Goal: Information Seeking & Learning: Learn about a topic

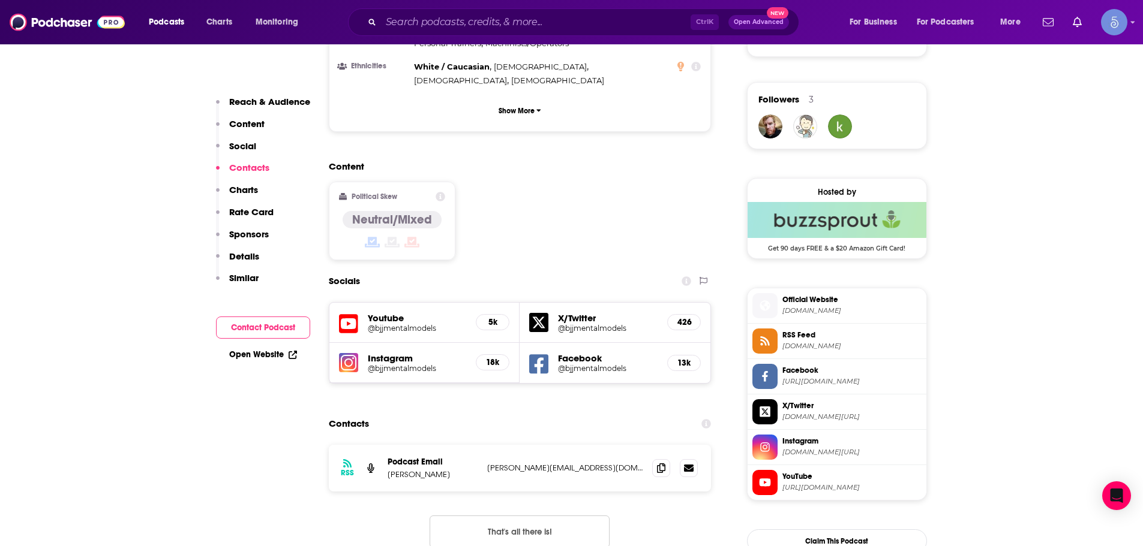
scroll to position [1080, 0]
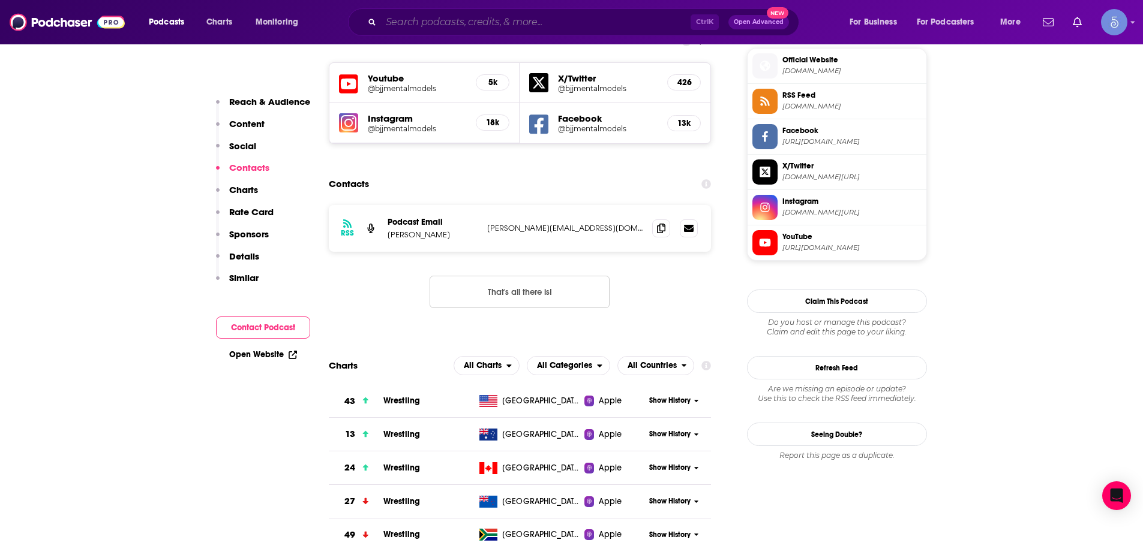
click at [486, 19] on input "Search podcasts, credits, & more..." at bounding box center [535, 22] width 309 height 19
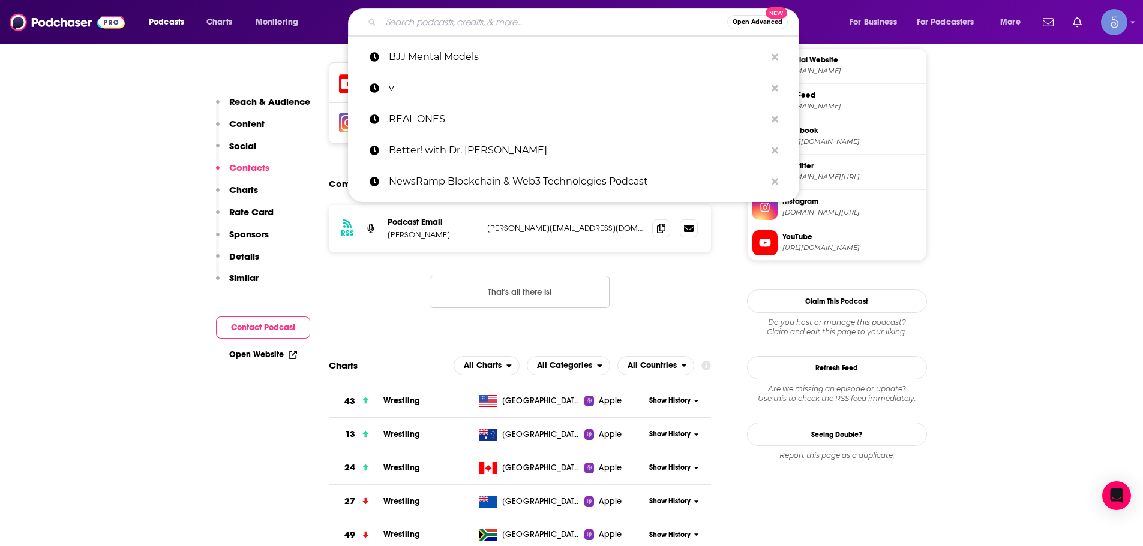
paste input "The Healing & Freedom Journey"
type input "The Healing & Freedom Journey"
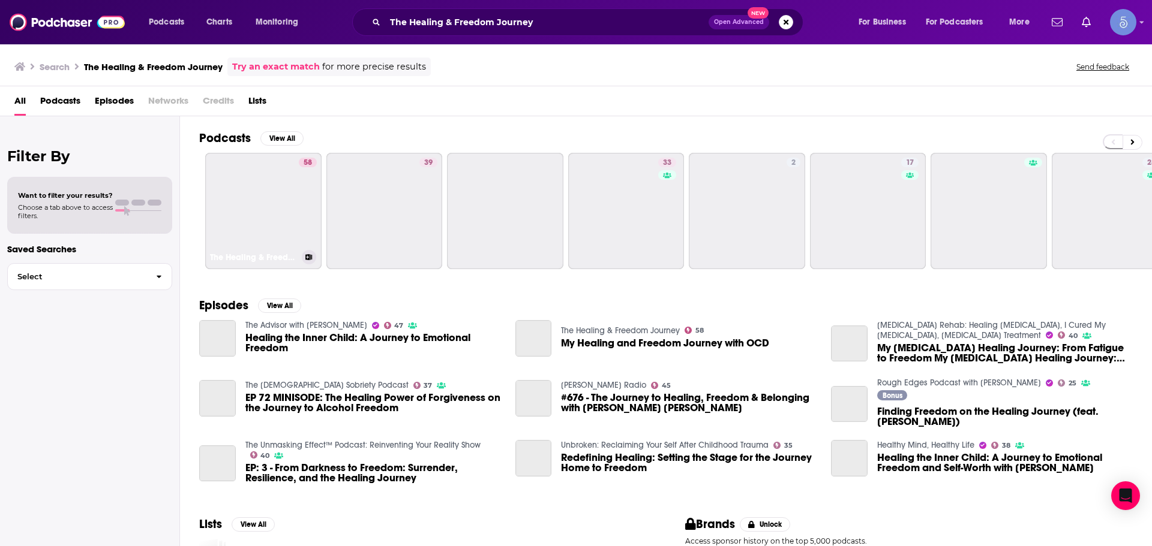
click at [266, 219] on link "58 The Healing & Freedom Journey" at bounding box center [263, 211] width 116 height 116
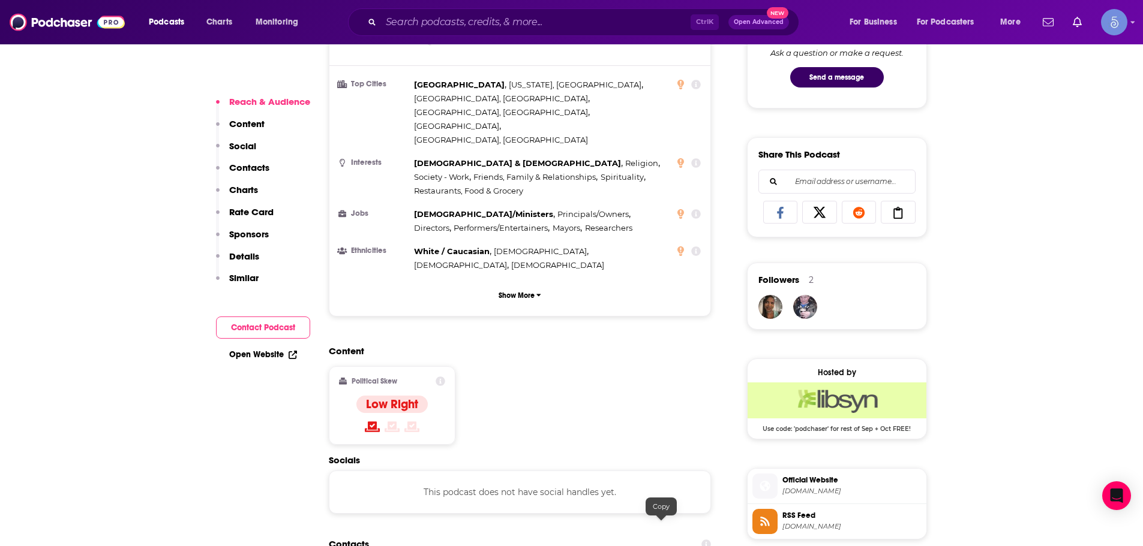
scroll to position [840, 0]
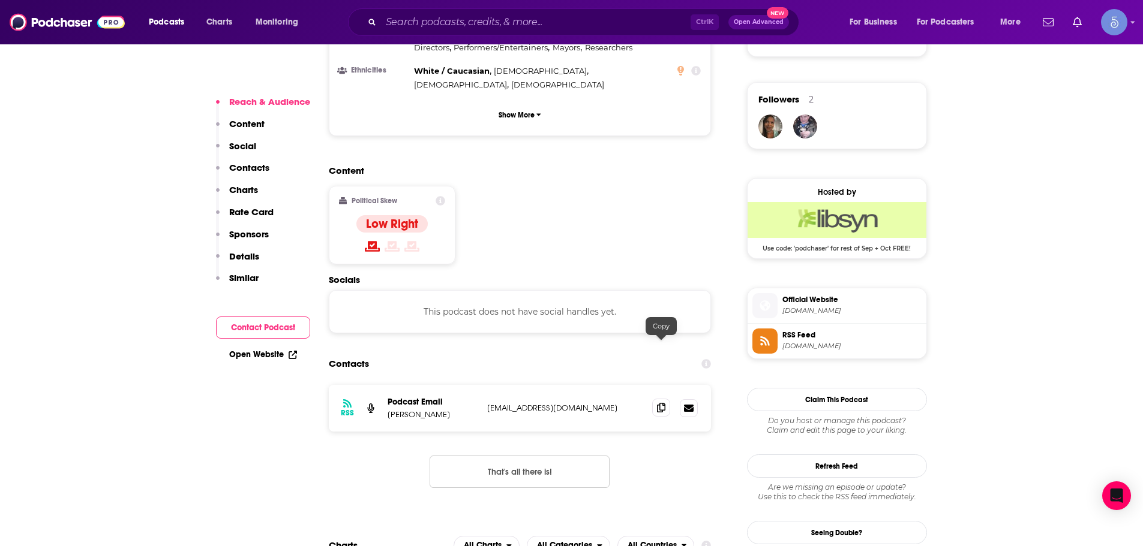
click at [654, 399] on span at bounding box center [661, 408] width 18 height 18
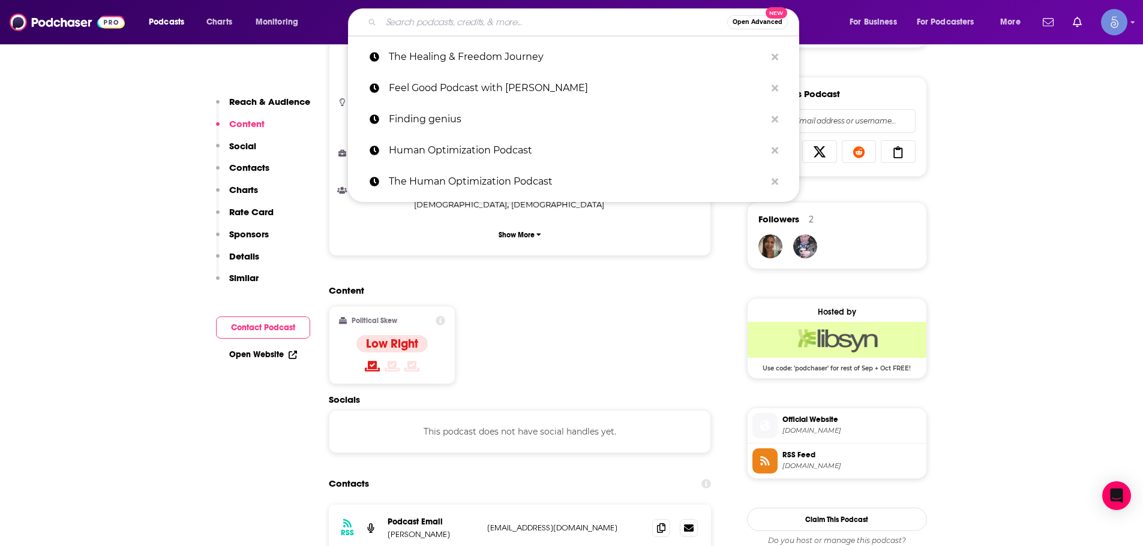
click at [507, 28] on input "Search podcasts, credits, & more..." at bounding box center [554, 22] width 346 height 19
paste input "Live Well Be Well with [PERSON_NAME] [PERSON_NAME]"
type input "Live Well Be Well with [PERSON_NAME] [PERSON_NAME]"
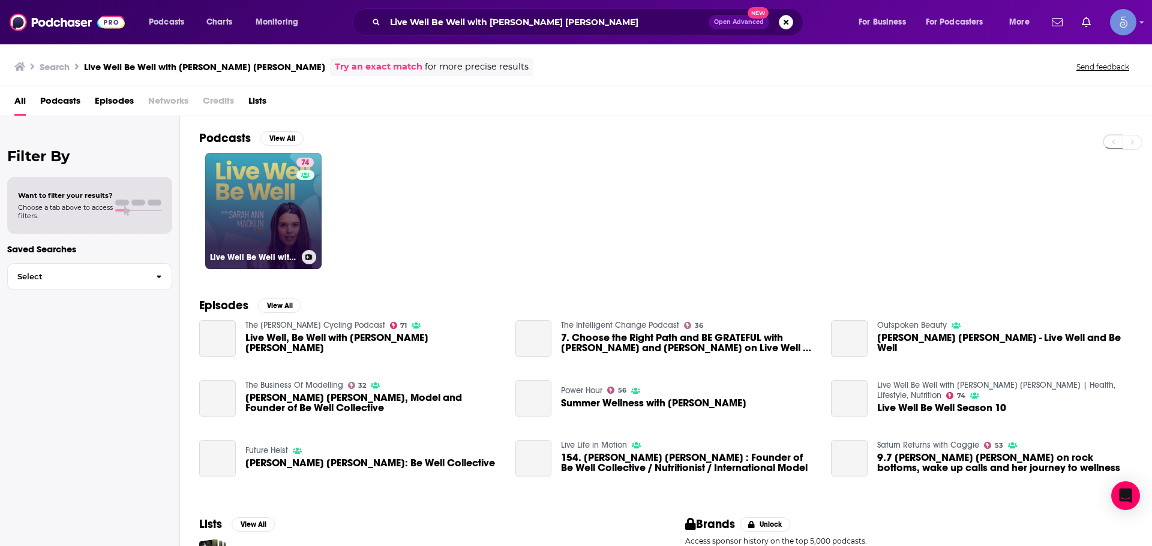
click at [263, 225] on link "74 Live Well Be Well with [PERSON_NAME] [PERSON_NAME] | Health, Lifestyle, Nutr…" at bounding box center [263, 211] width 116 height 116
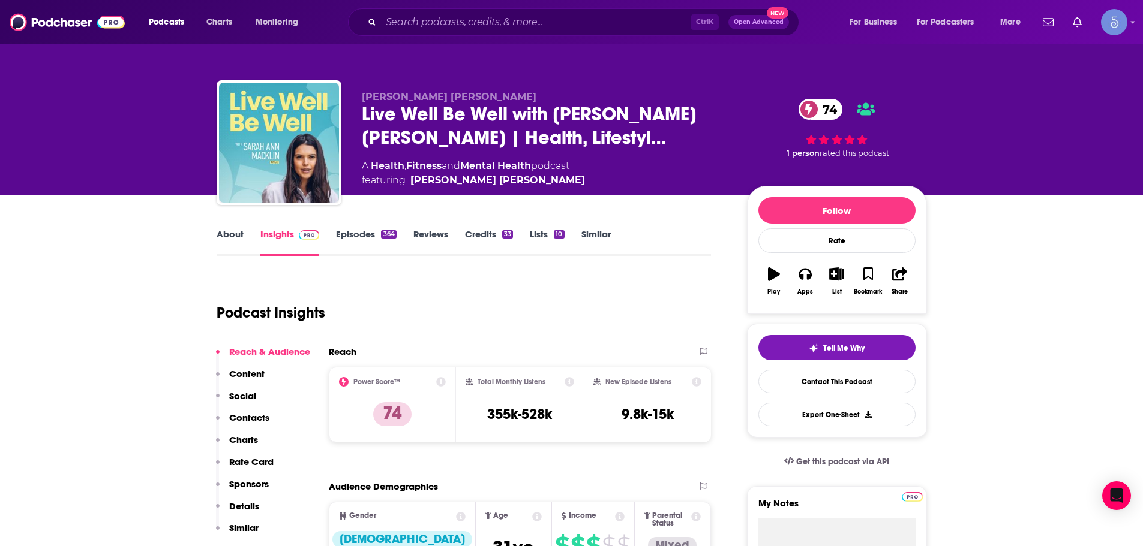
click at [595, 32] on div "Ctrl K Open Advanced New" at bounding box center [573, 22] width 451 height 28
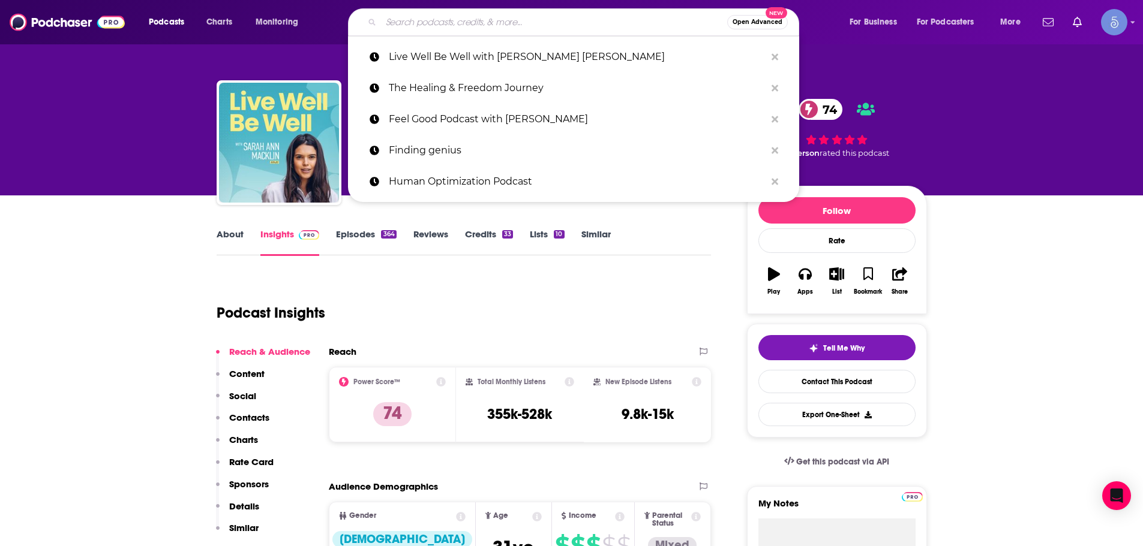
paste input "HypnoSOS - Hypnosis for better mental health. Mini sessions to relax, recharge,…"
type input "HypnoSOS - Hypnosis for better mental health. Mini sessions to relax, recharge,…"
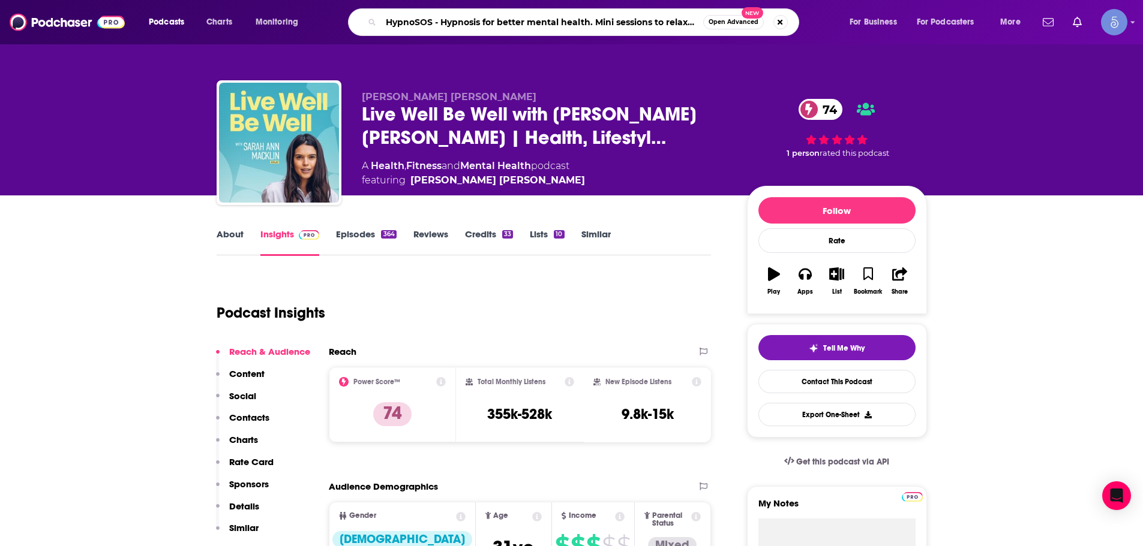
scroll to position [0, 91]
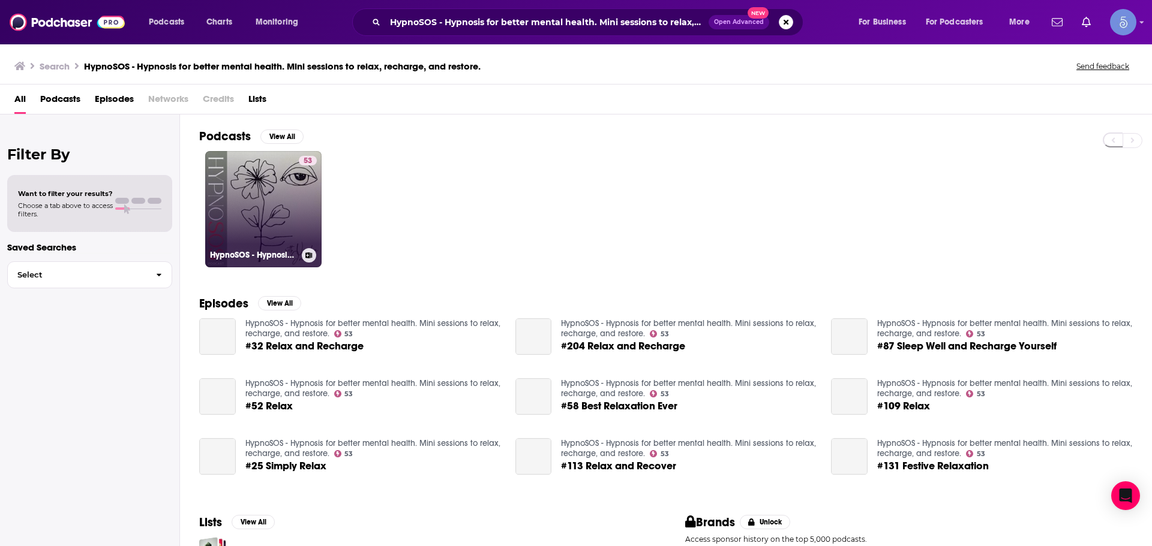
click at [256, 223] on link "53 HypnoSOS - Hypnosis for better mental health. Mini sessions to relax, rechar…" at bounding box center [263, 209] width 116 height 116
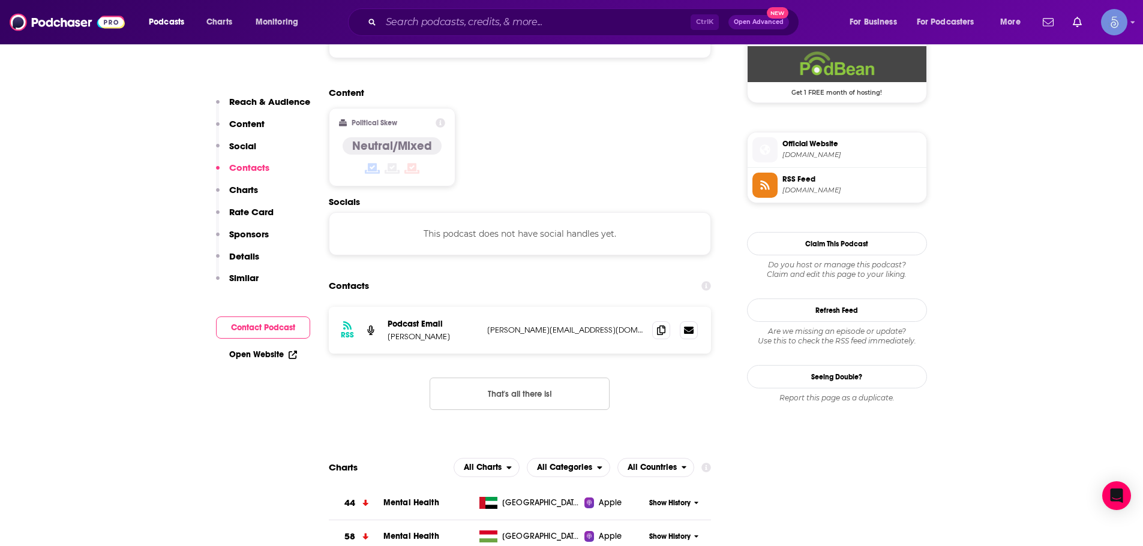
scroll to position [960, 0]
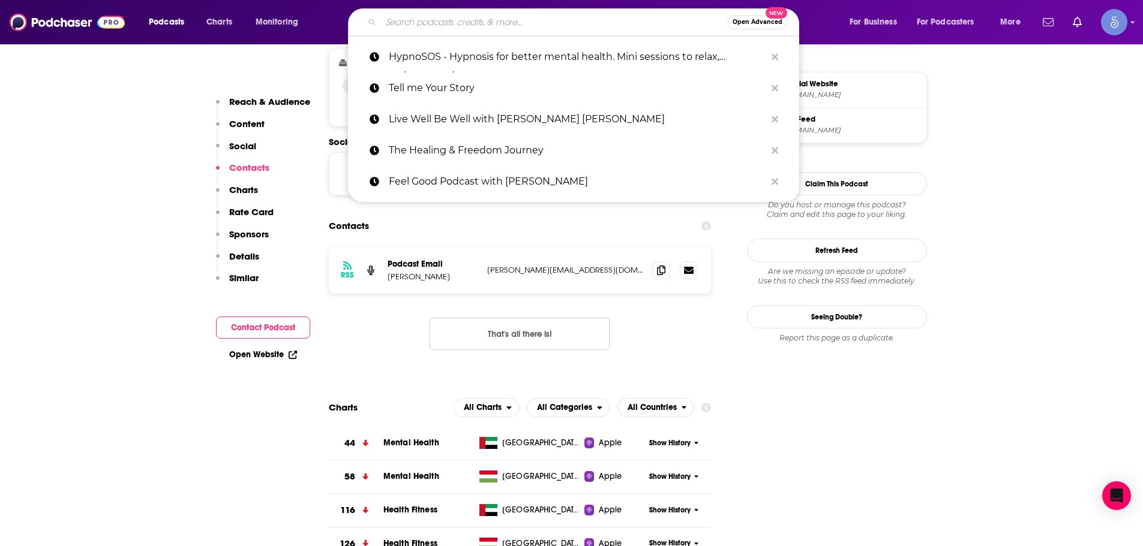
paste input "Healthful Woman Podcast"
type input "Healthful Woman Podcast"
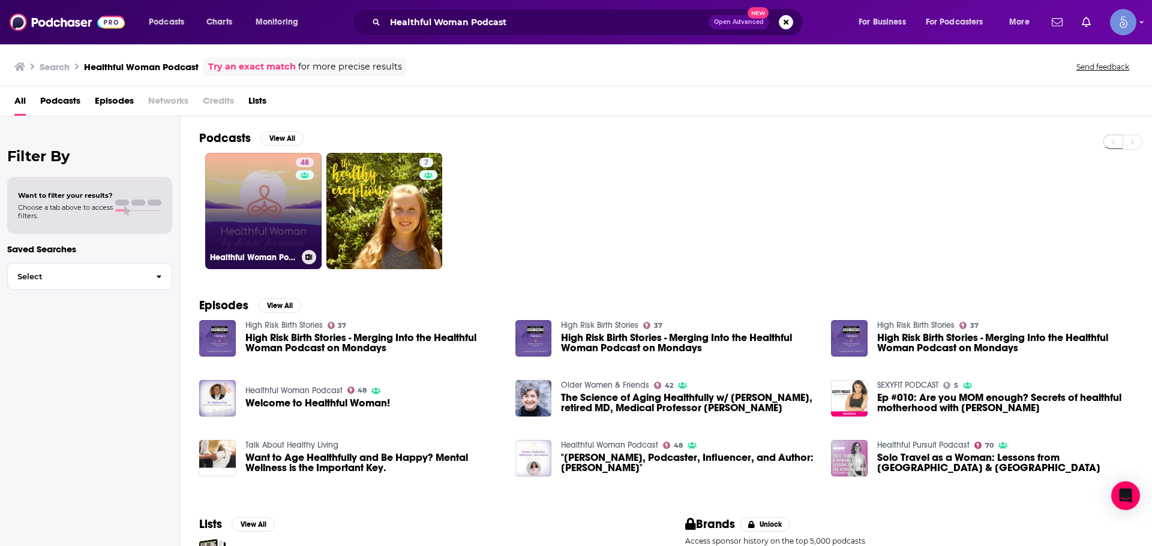
click at [270, 230] on link "48 Healthful Woman Podcast" at bounding box center [263, 211] width 116 height 116
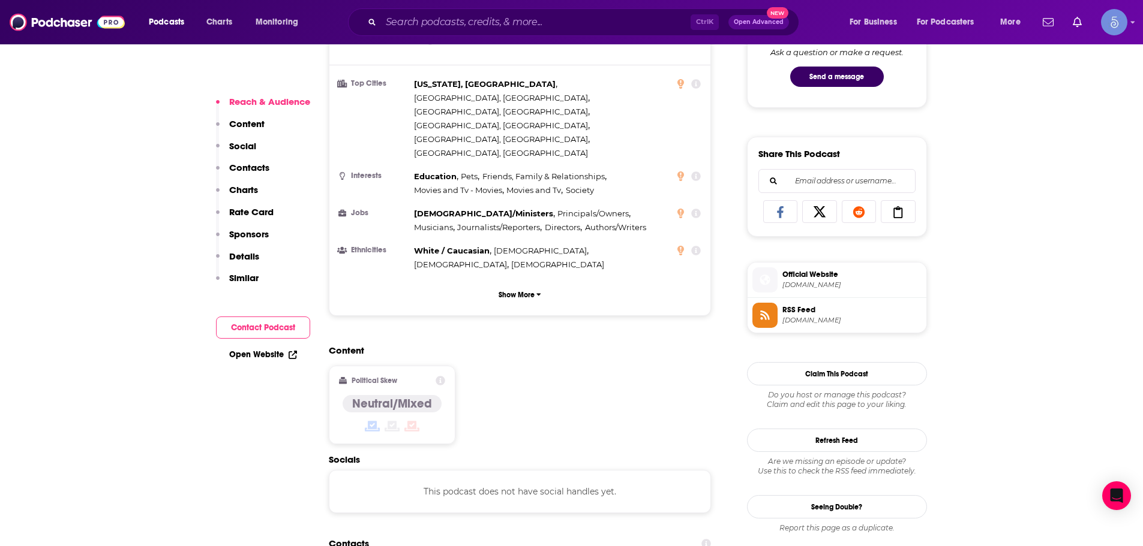
scroll to position [960, 0]
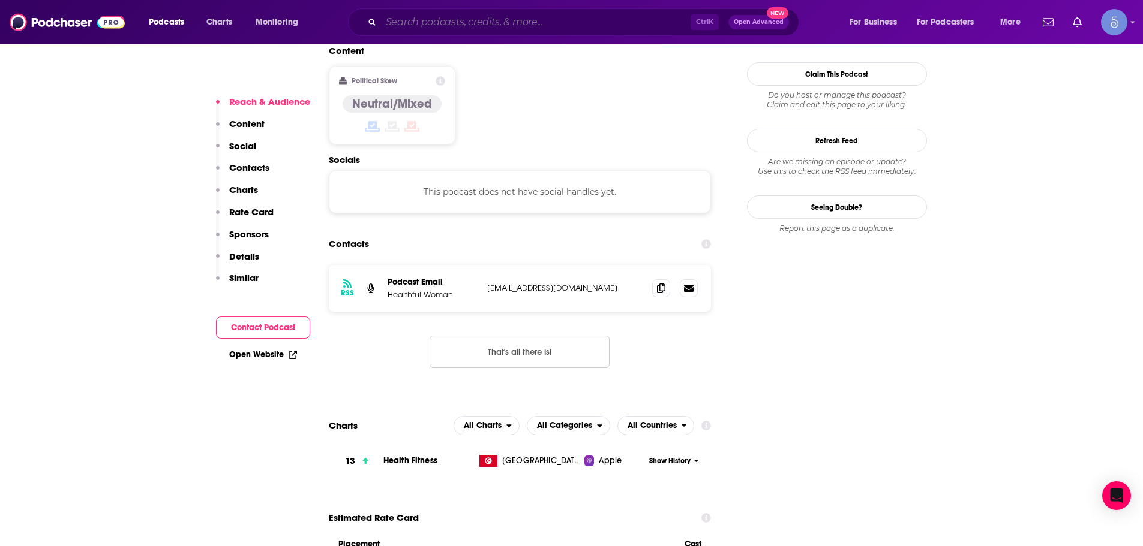
click at [528, 32] on div "Ctrl K Open Advanced New" at bounding box center [573, 22] width 451 height 28
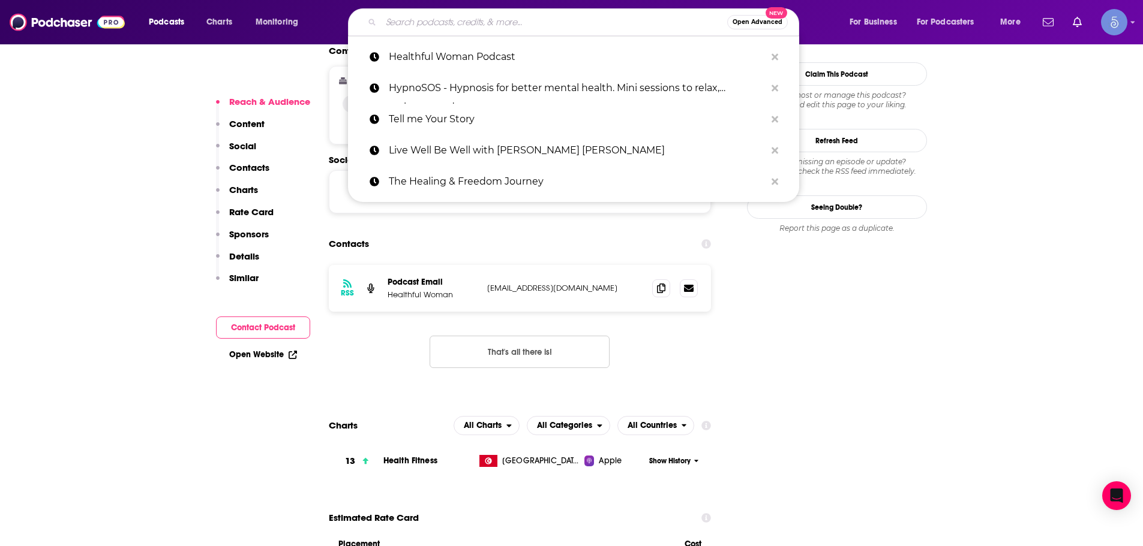
paste input "The Gratitude Podcast"
type input "The Gratitude Podcast"
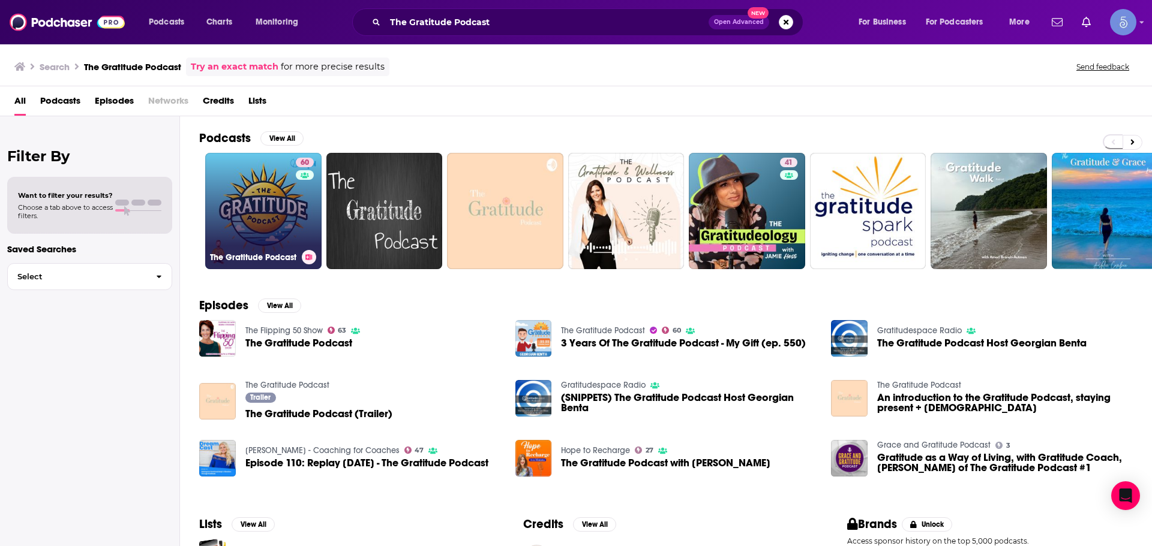
click at [261, 242] on link "60 The Gratitude Podcast" at bounding box center [263, 211] width 116 height 116
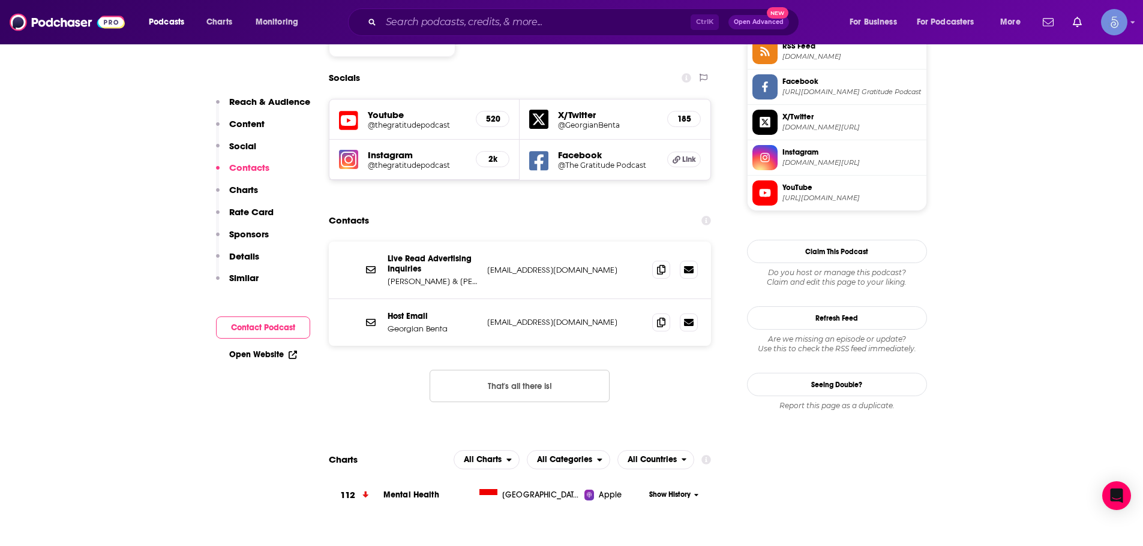
scroll to position [900, 0]
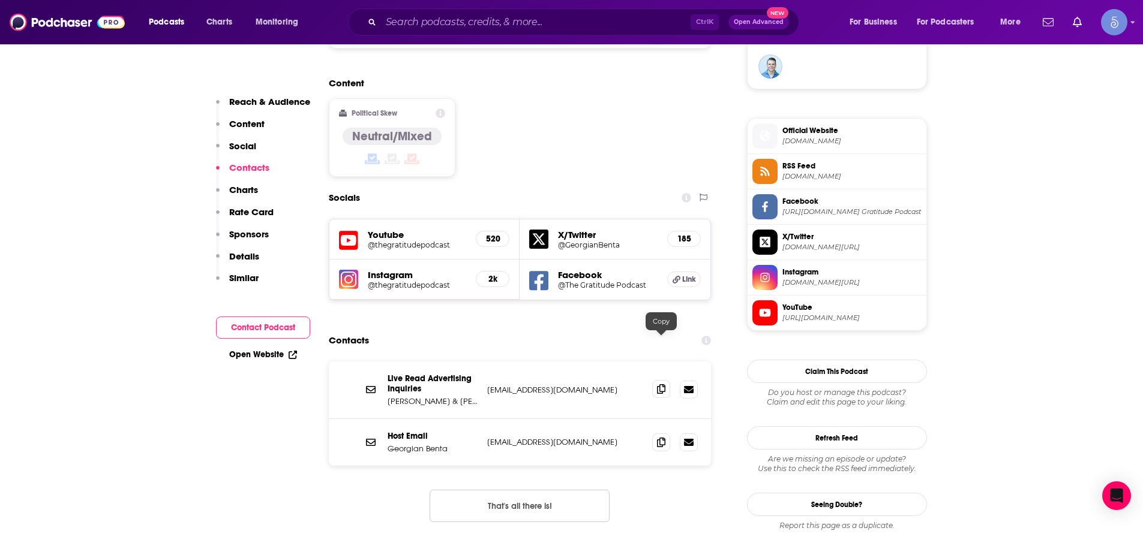
click at [656, 380] on span at bounding box center [661, 389] width 18 height 18
click at [661, 384] on icon at bounding box center [661, 389] width 8 height 10
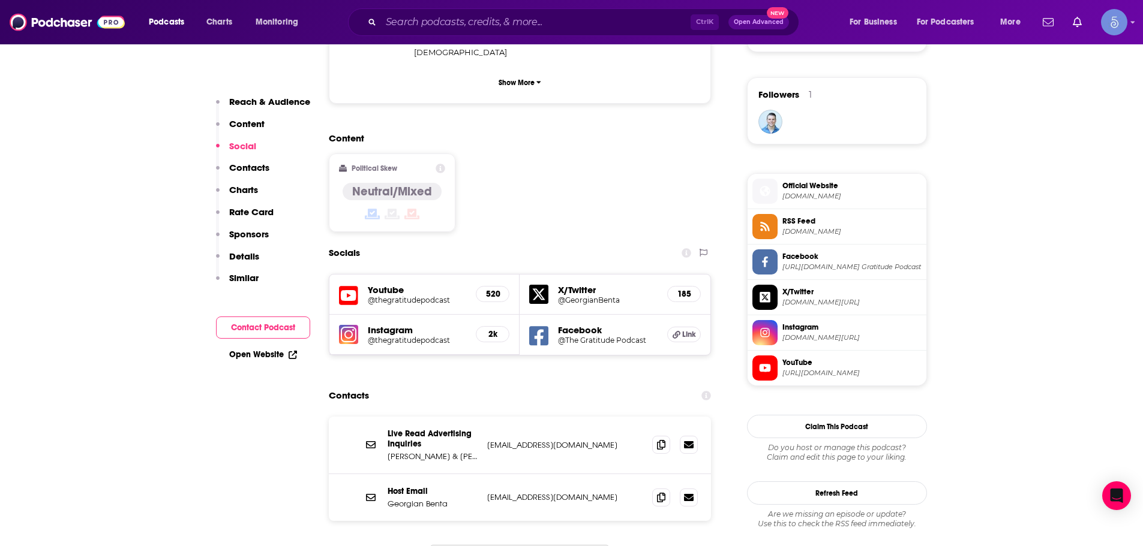
scroll to position [780, 0]
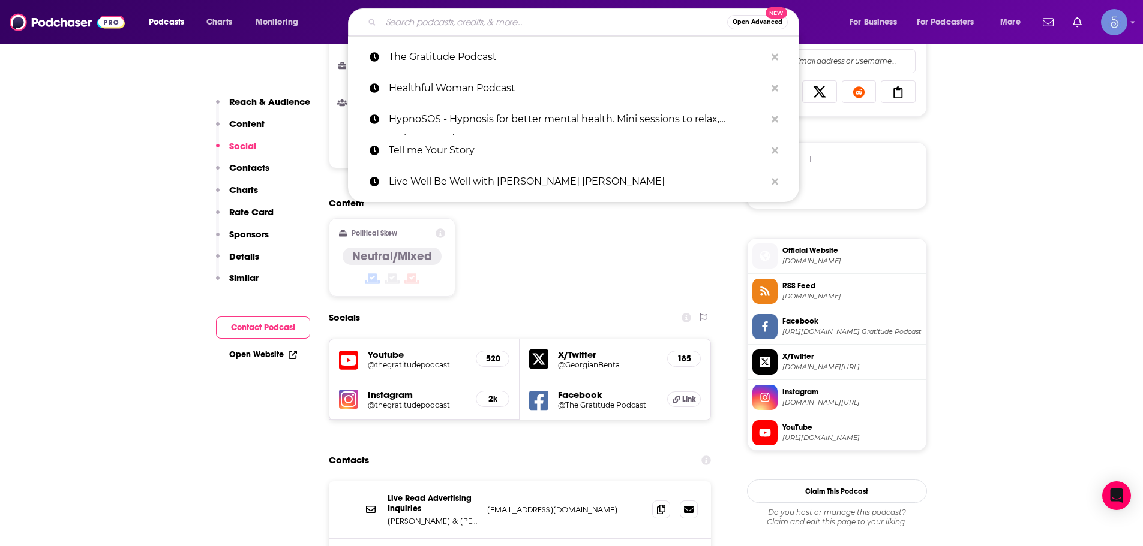
paste input "The FitMind Podcast: Mental Fitness, Neuroscience & Psychology"
type input "The FitMind Podcast: Mental Fitness, Neuroscience & Psychology"
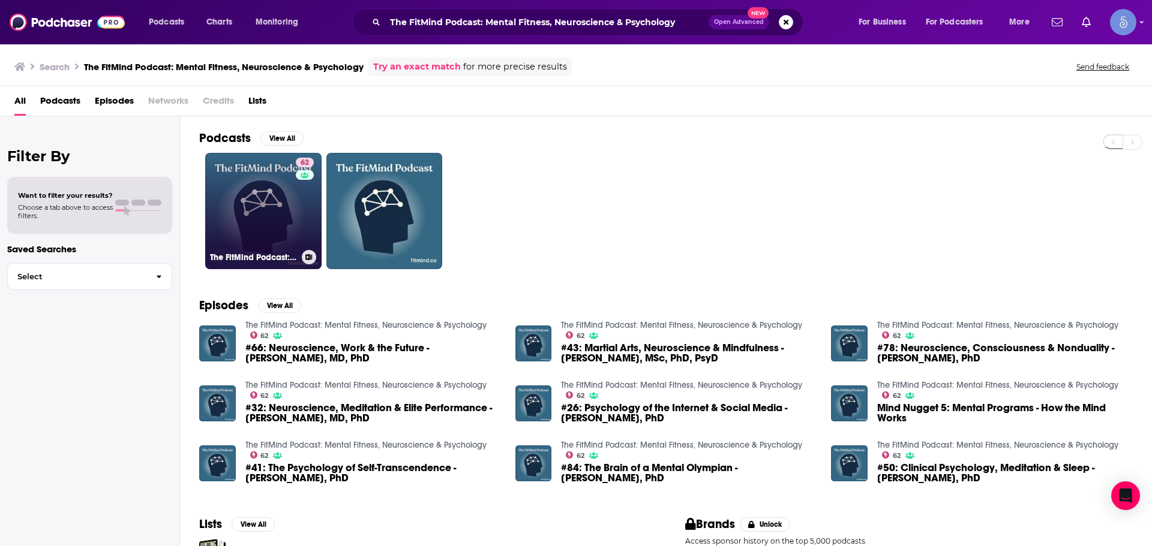
click at [266, 238] on link "62 The FitMind Podcast: Mental Fitness, Neuroscience & Psychology" at bounding box center [263, 211] width 116 height 116
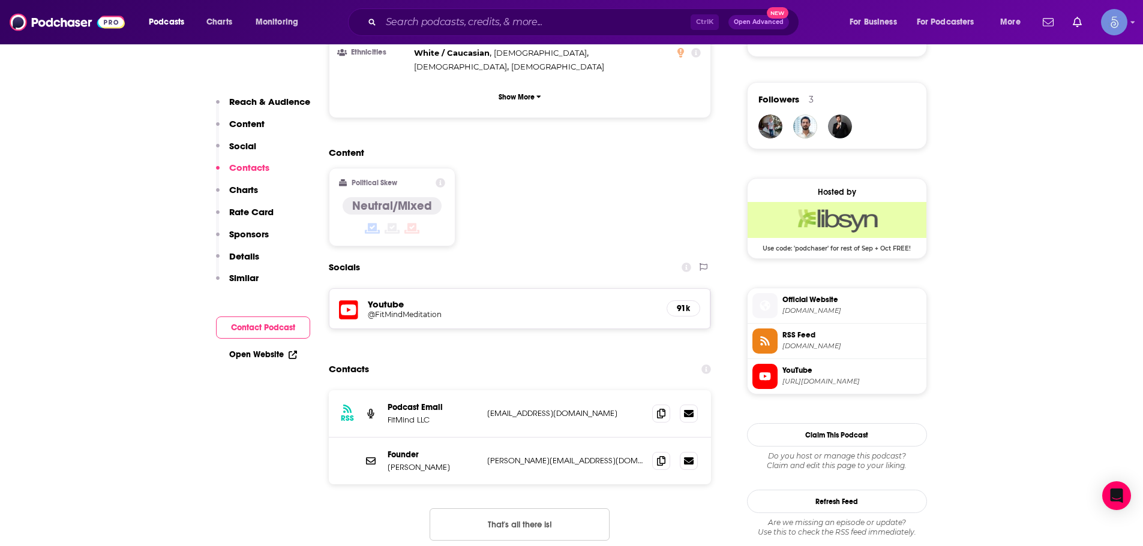
scroll to position [960, 0]
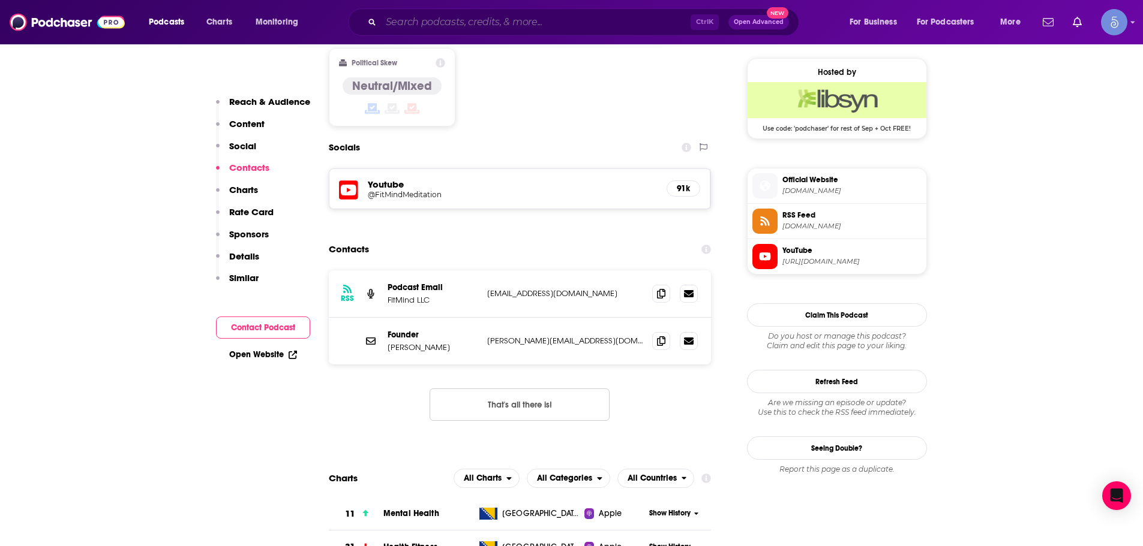
click at [428, 20] on input "Search podcasts, credits, & more..." at bounding box center [535, 22] width 309 height 19
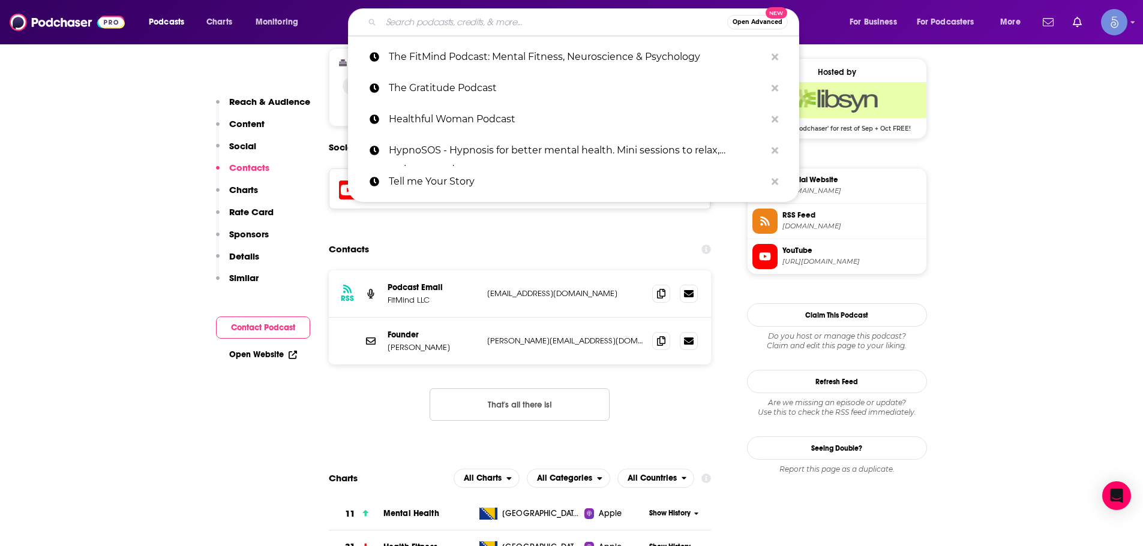
paste input "Alpha Health & Wellness Radio"
type input "Alpha Health & Wellness Radio"
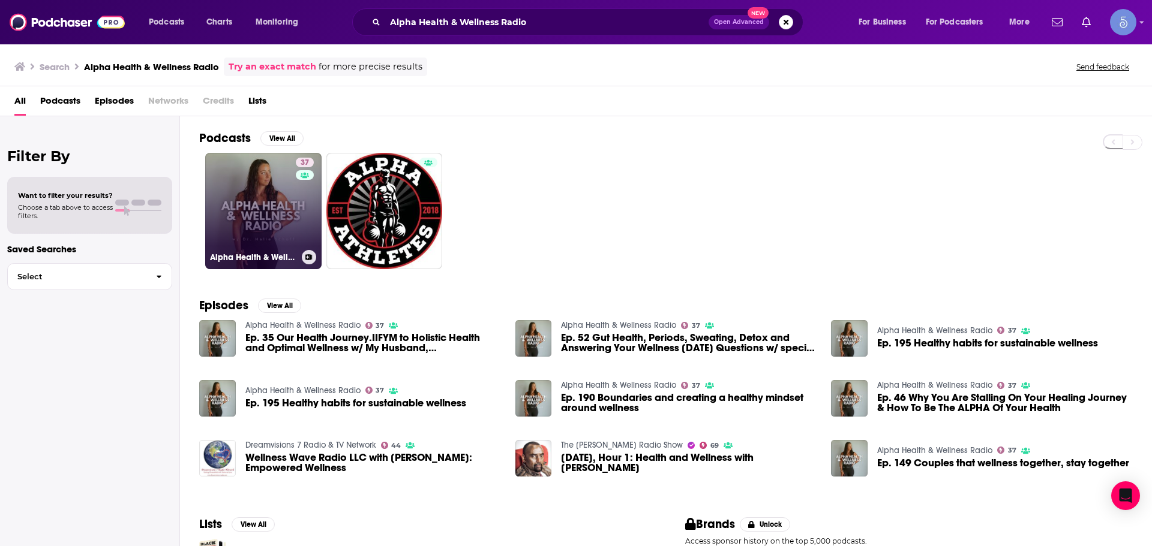
click at [225, 202] on link "37 Alpha Health & Wellness Radio" at bounding box center [263, 211] width 116 height 116
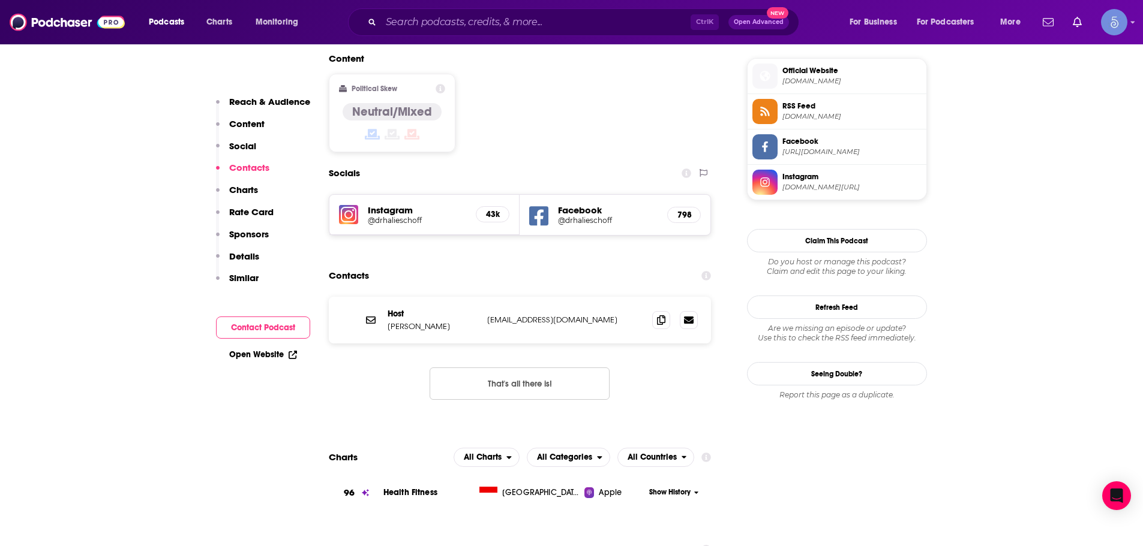
scroll to position [1140, 0]
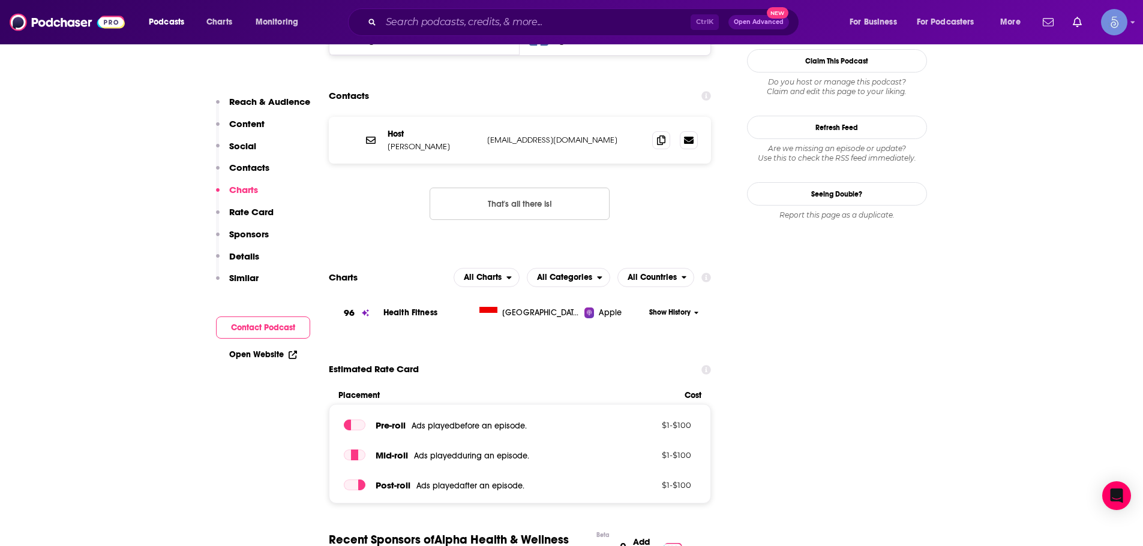
click at [657, 136] on icon at bounding box center [661, 141] width 8 height 10
click at [654, 131] on span at bounding box center [661, 140] width 18 height 18
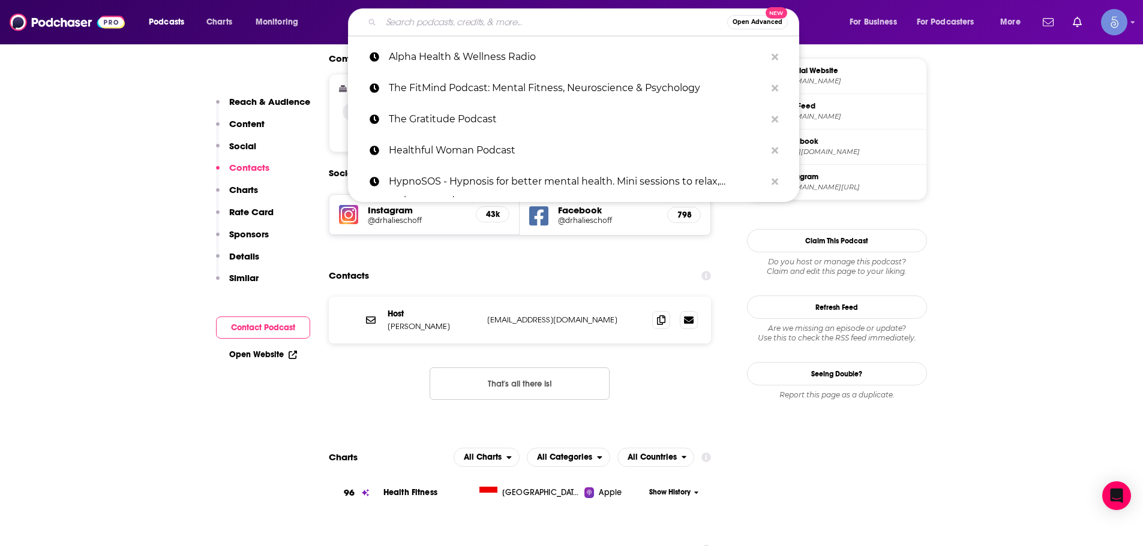
click at [432, 22] on input "Search podcasts, credits, & more..." at bounding box center [554, 22] width 346 height 19
paste input "Just As Well, The Women's Health Podcast"
type input "Just As Well, The Women's Health Podcast"
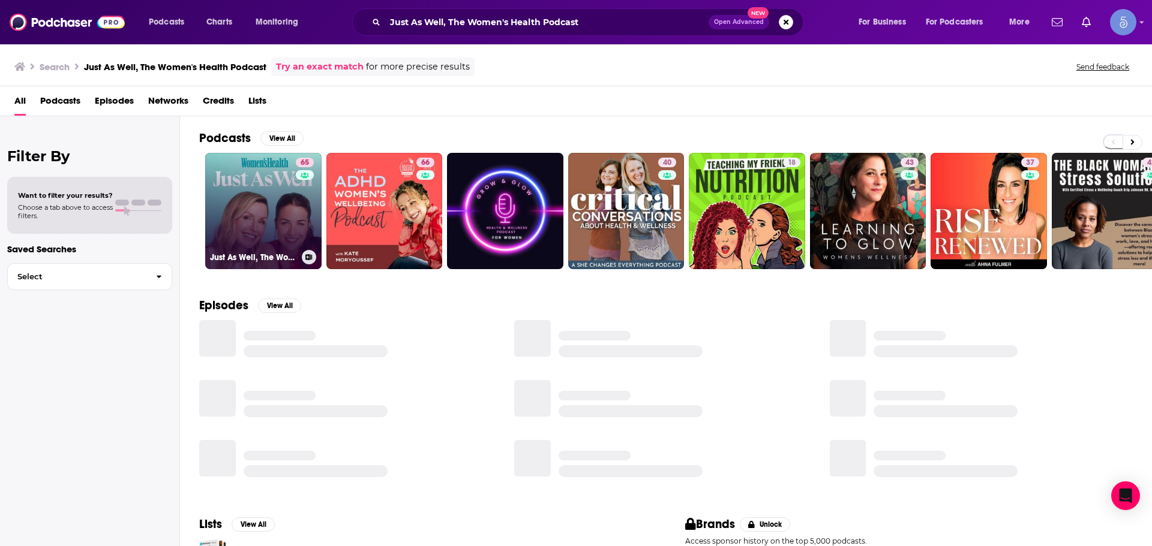
click at [282, 217] on link "65 Just As Well, The Women's Health Podcast" at bounding box center [263, 211] width 116 height 116
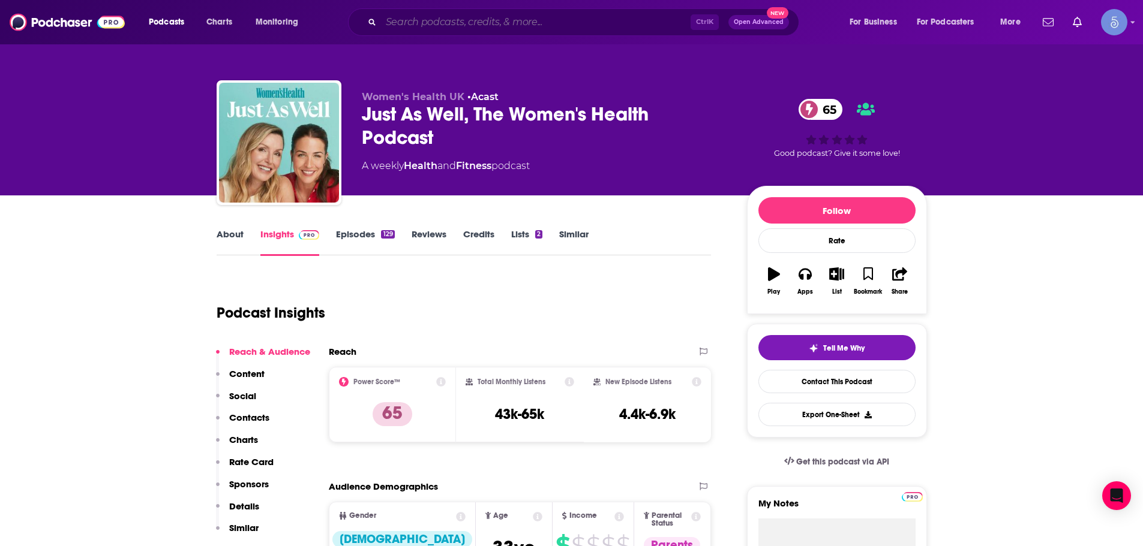
click at [460, 23] on input "Search podcasts, credits, & more..." at bounding box center [535, 22] width 309 height 19
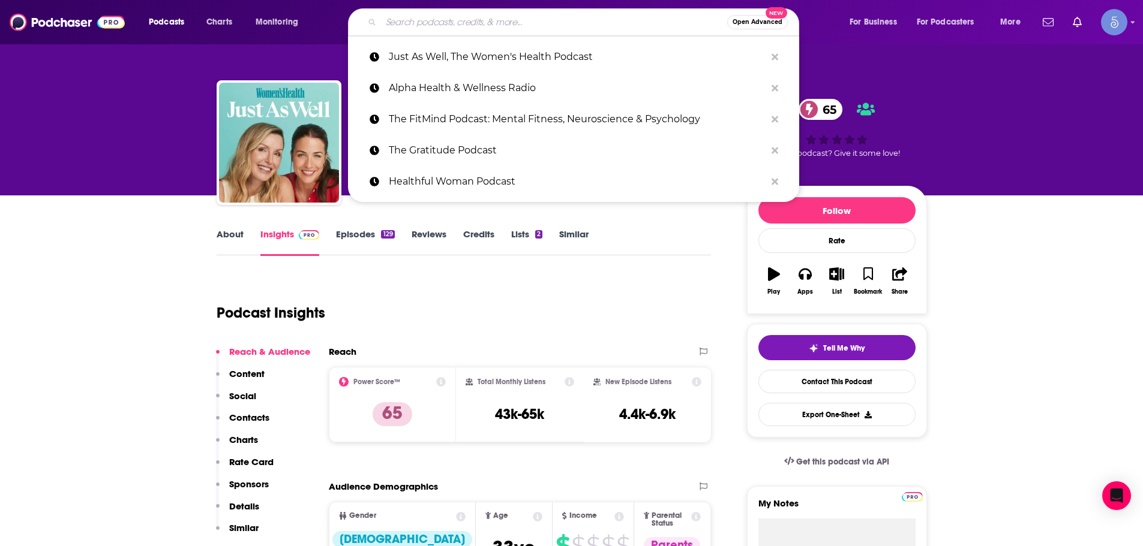
paste input "The Healing Trauma Podcast"
type input "The Healing Trauma Podcast"
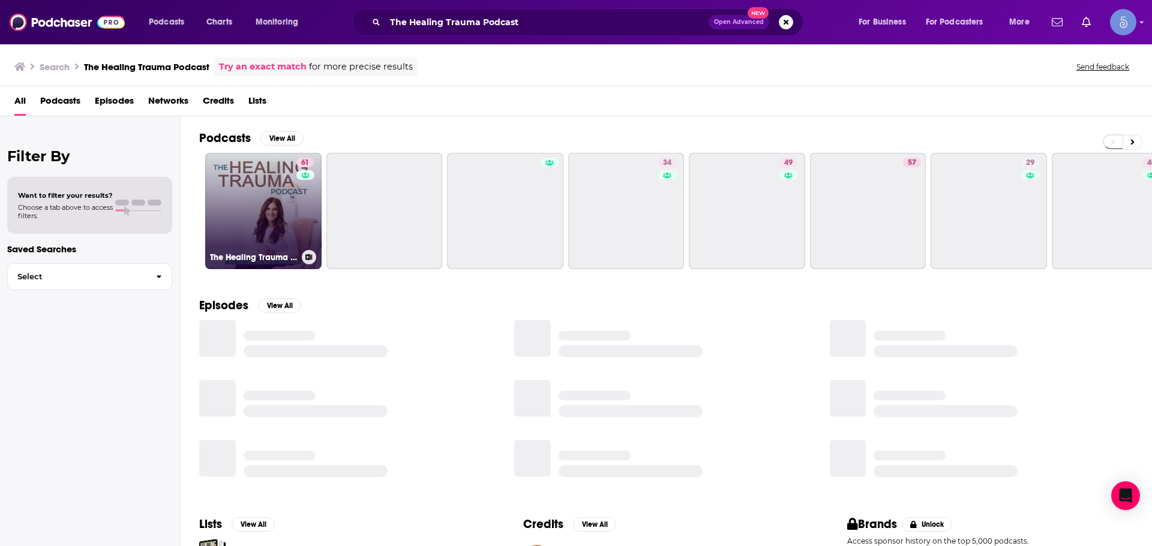
click at [283, 229] on link "61 The Healing Trauma Podcast" at bounding box center [263, 211] width 116 height 116
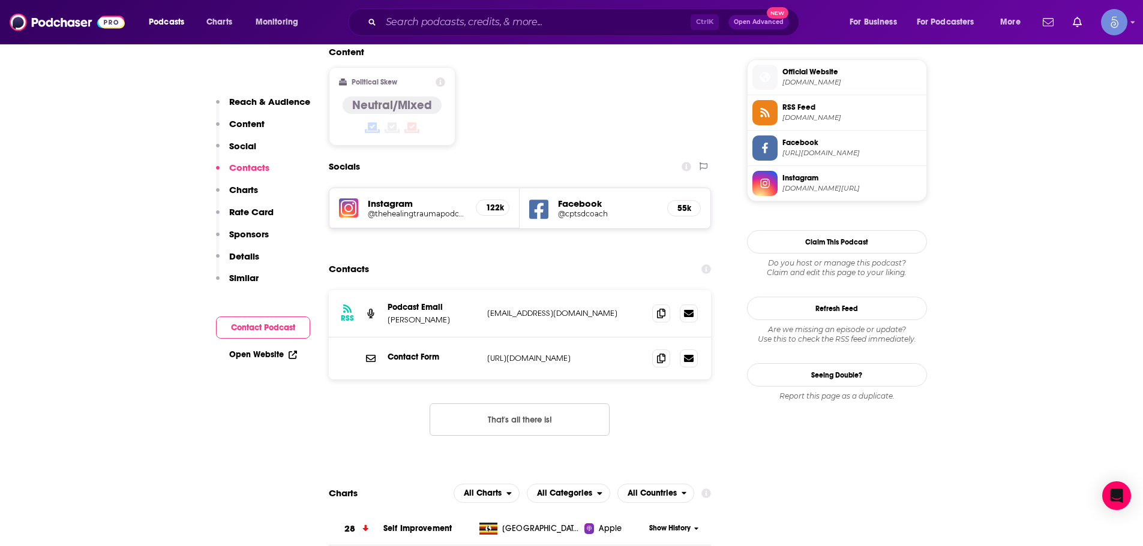
scroll to position [540, 0]
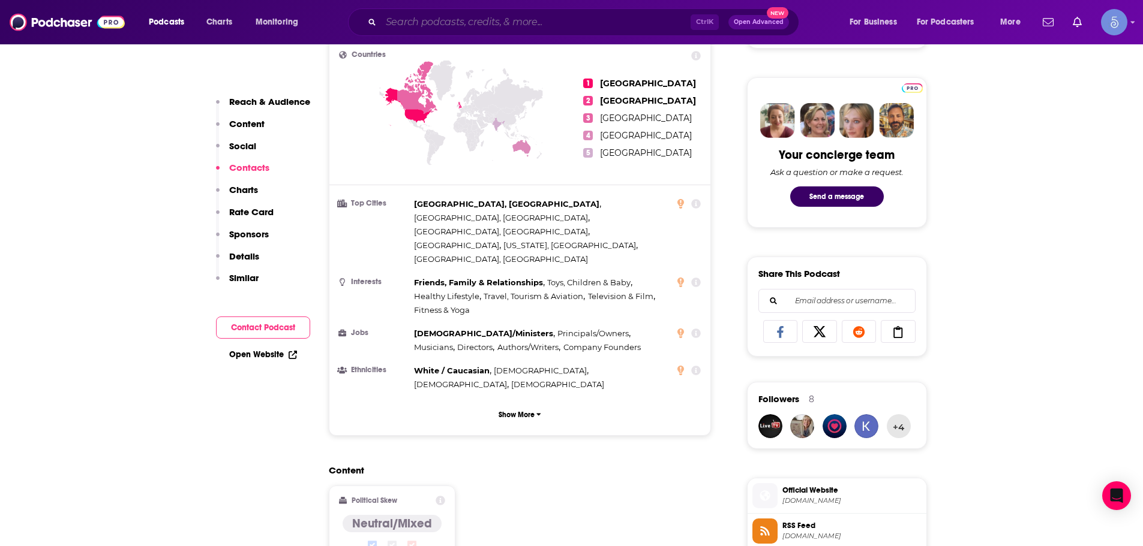
click at [481, 14] on input "Search podcasts, credits, & more..." at bounding box center [535, 22] width 309 height 19
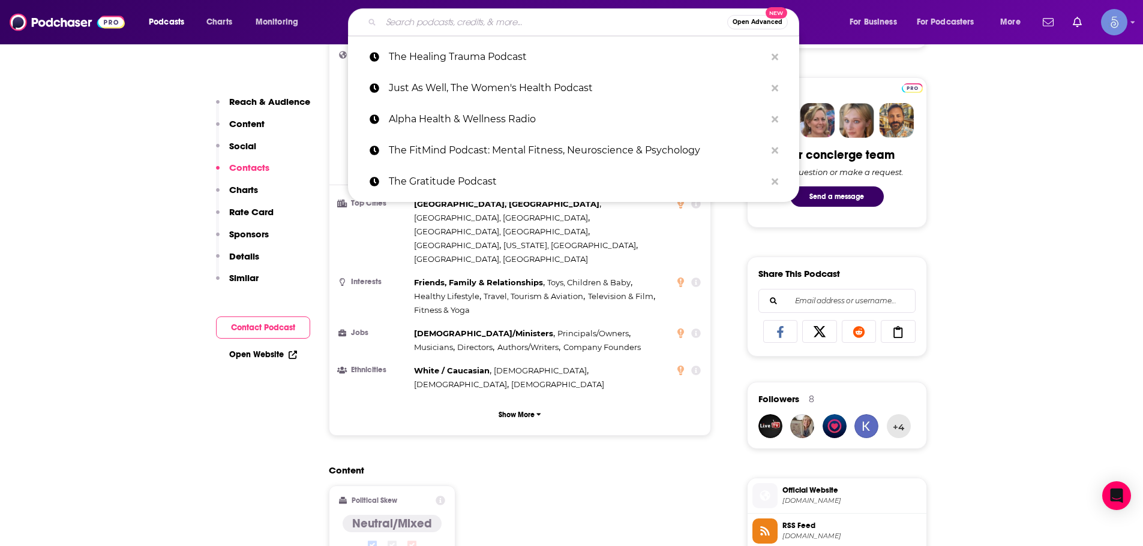
paste input "Health Discovered"
type input "Health Discovered"
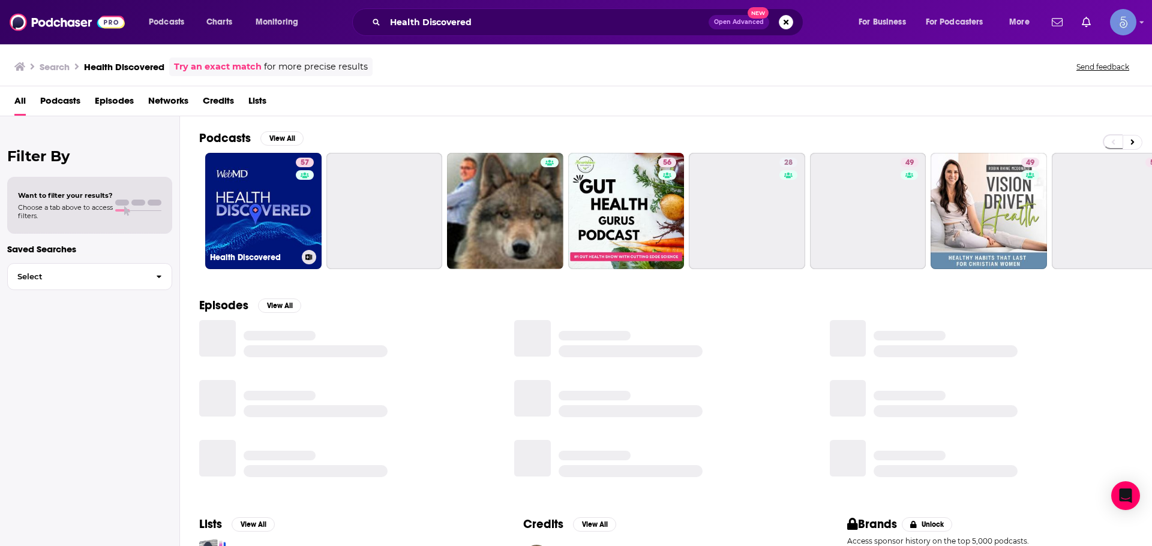
click at [224, 208] on link "57 Health Discovered" at bounding box center [263, 211] width 116 height 116
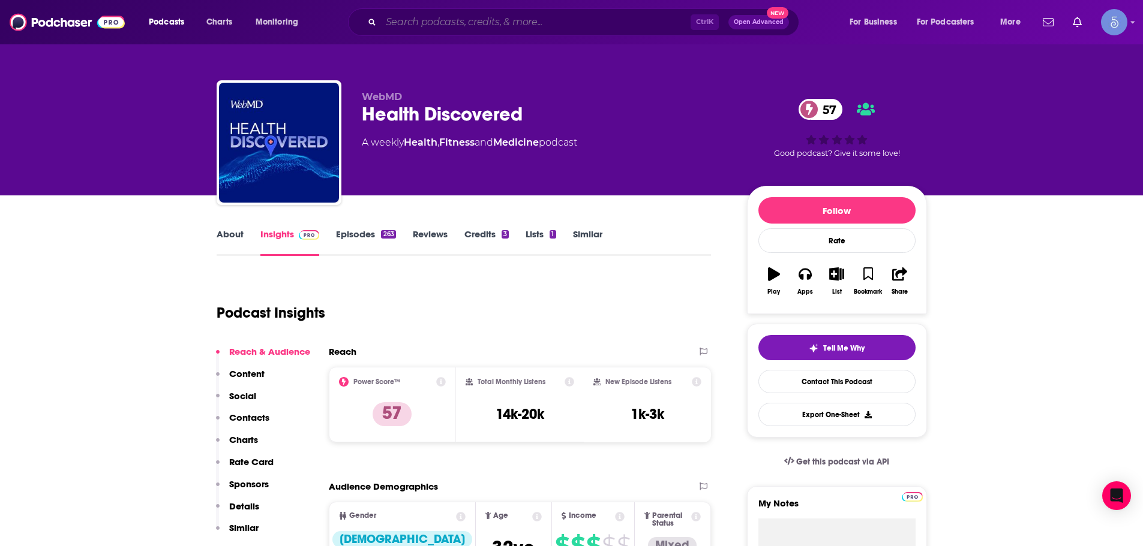
click at [538, 28] on input "Search podcasts, credits, & more..." at bounding box center [535, 22] width 309 height 19
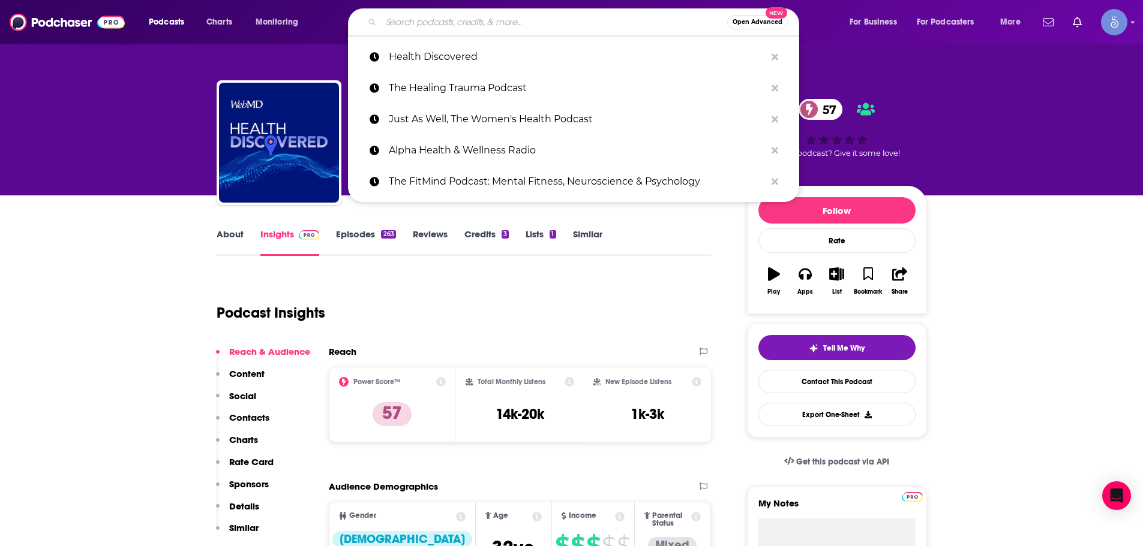
paste input "Fit 2 Love Podcast with [PERSON_NAME]"
type input "Fit 2 Love Podcast with [PERSON_NAME]"
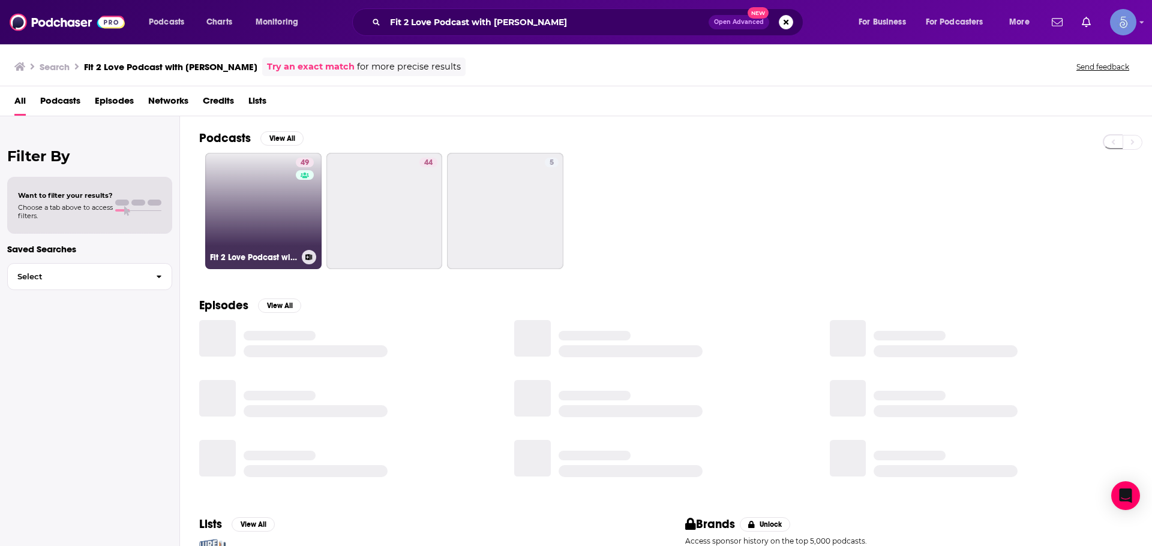
click at [235, 200] on link "49 Fit 2 Love Podcast with [PERSON_NAME]" at bounding box center [263, 211] width 116 height 116
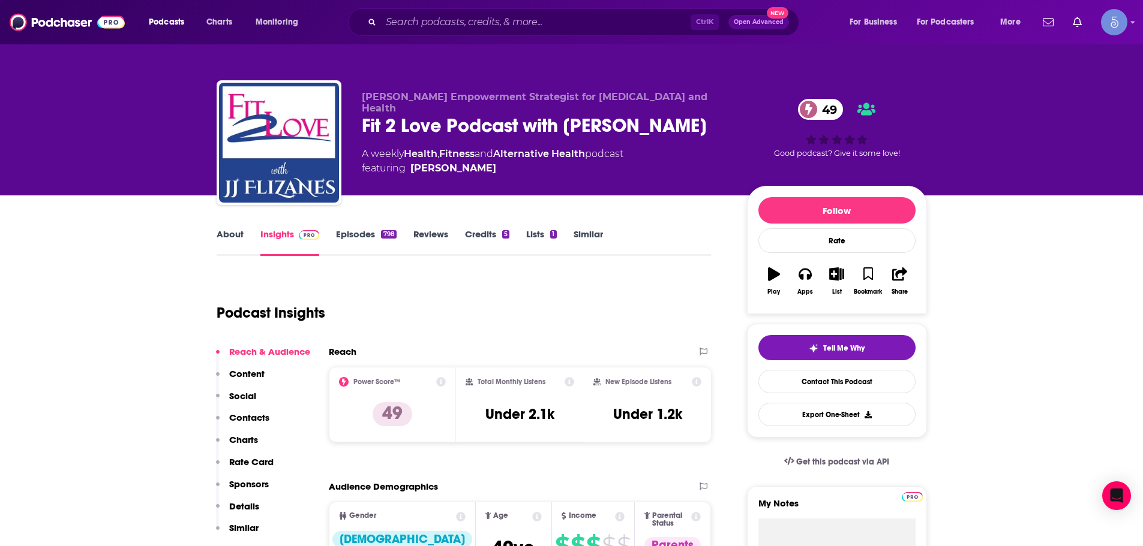
click at [509, 33] on div "Ctrl K Open Advanced New" at bounding box center [573, 22] width 451 height 28
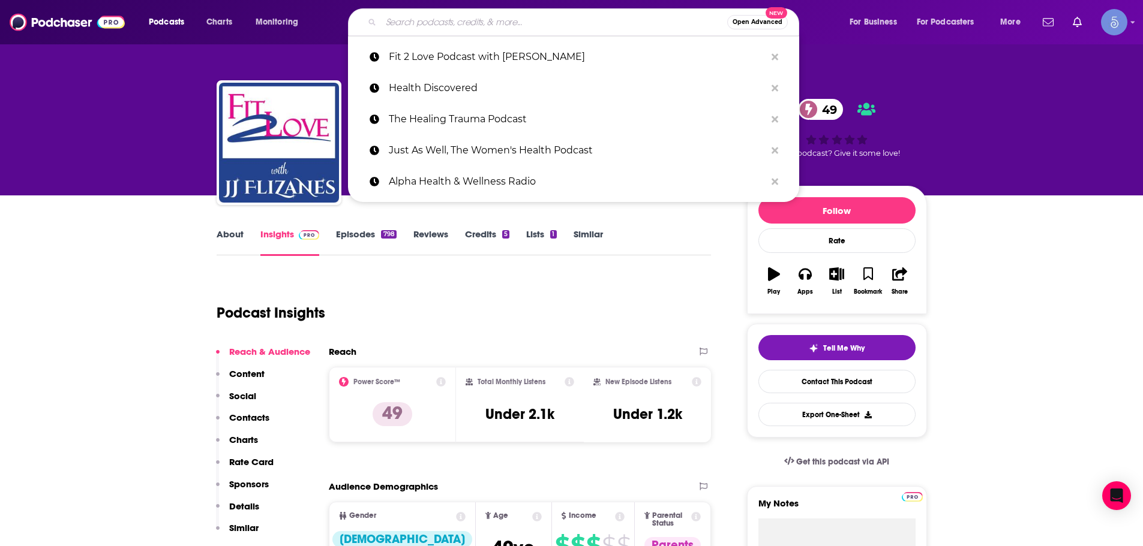
click at [512, 20] on input "Search podcasts, credits, & more..." at bounding box center [554, 22] width 346 height 19
paste input "Health Harmony & [PERSON_NAME] with [PERSON_NAME]"
type input "Health Harmony & [PERSON_NAME] with [PERSON_NAME]"
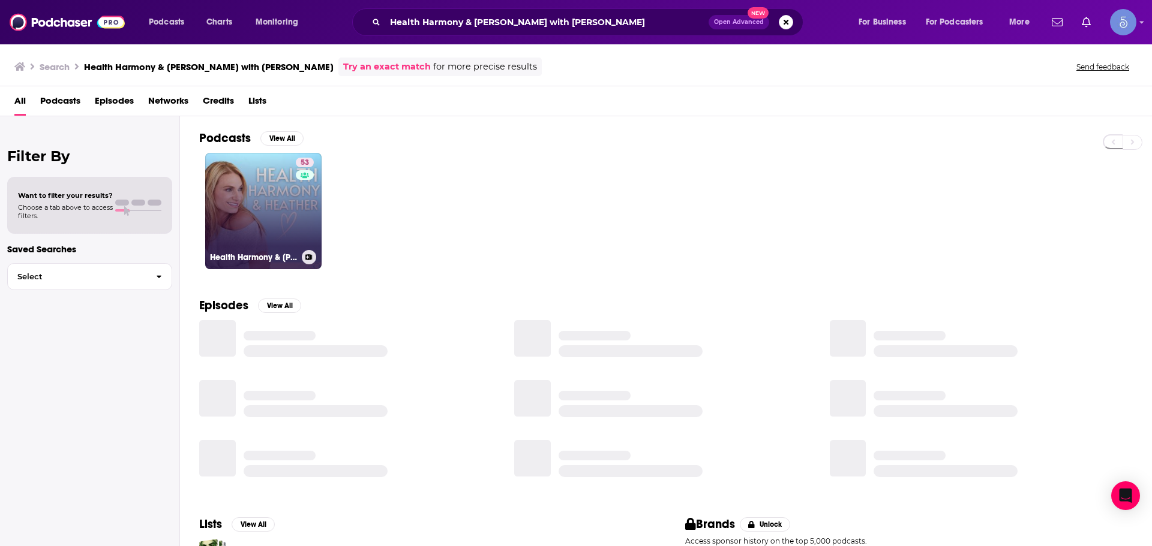
click at [308, 197] on div "53" at bounding box center [306, 204] width 21 height 92
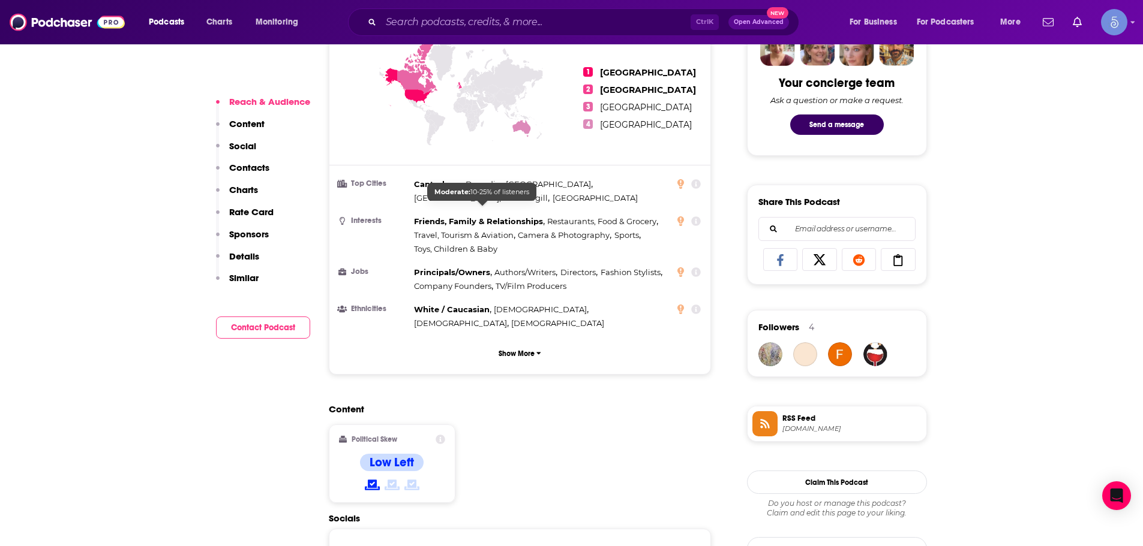
scroll to position [900, 0]
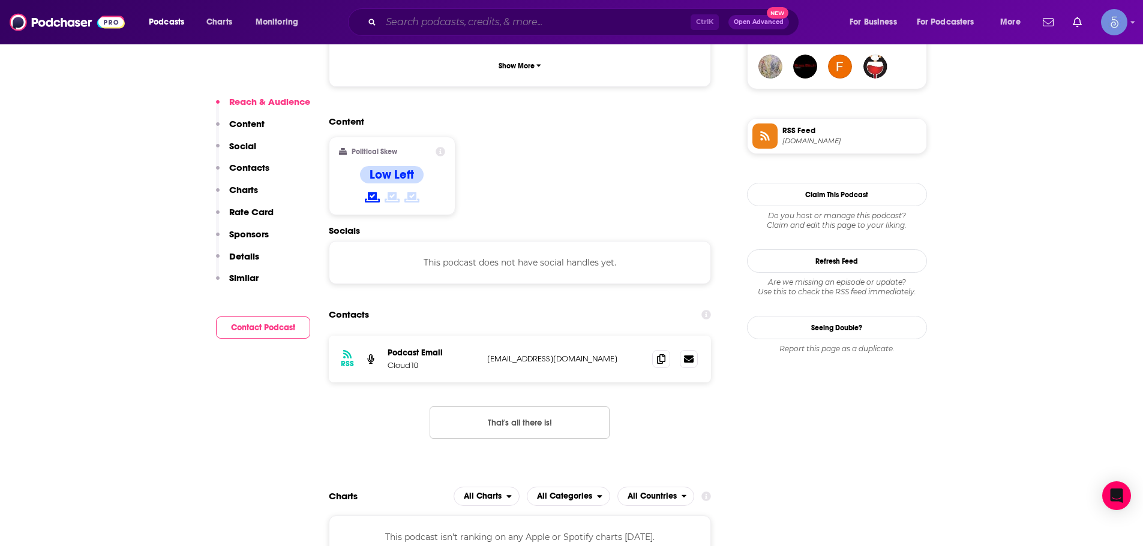
click at [485, 28] on input "Search podcasts, credits, & more..." at bounding box center [535, 22] width 309 height 19
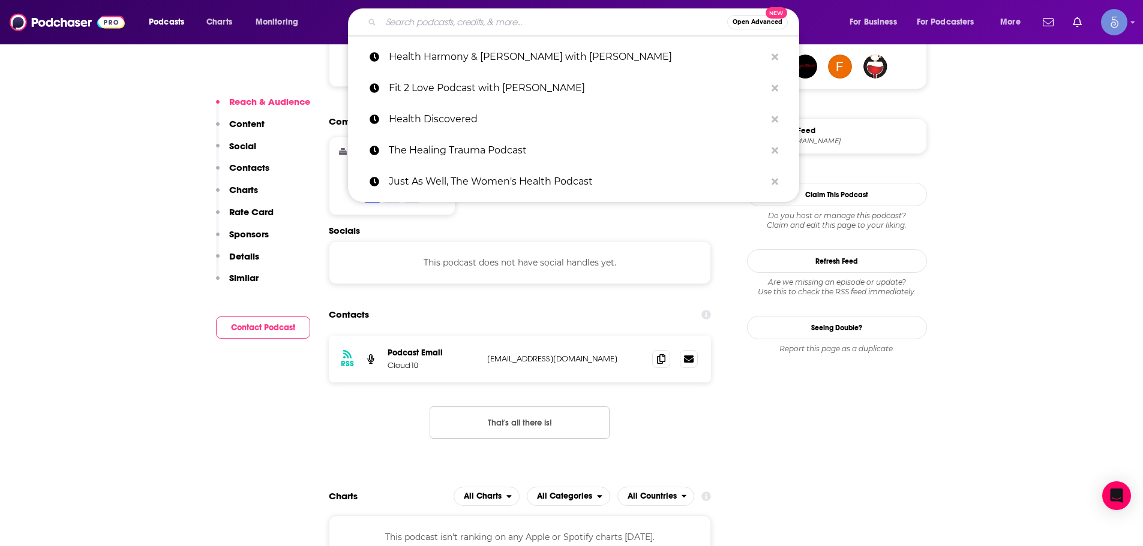
paste input "Health By [PERSON_NAME]"
type input "Health By [PERSON_NAME]"
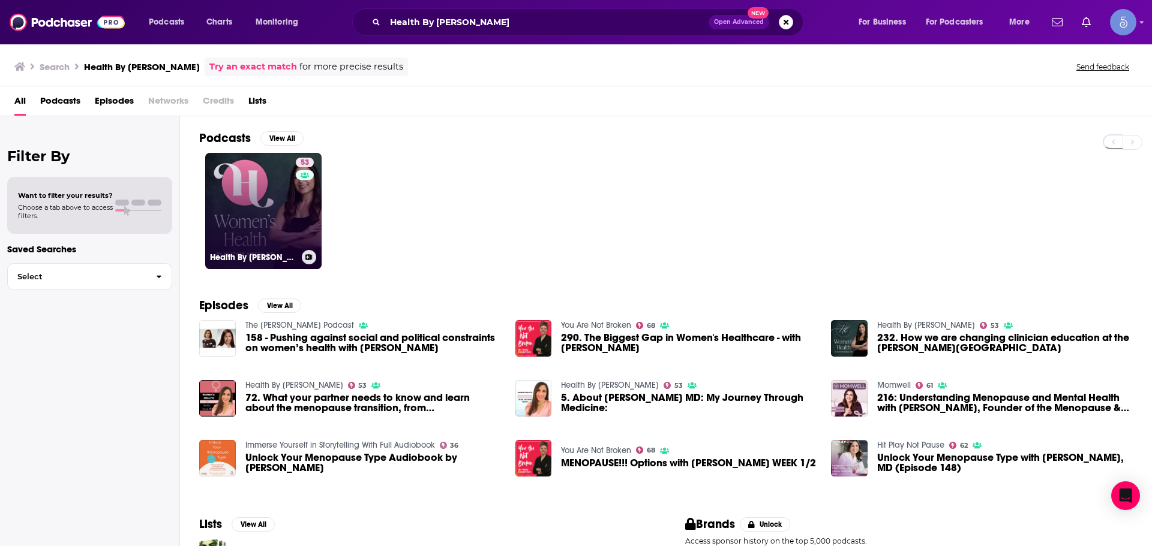
click at [238, 178] on link "53 Health By [PERSON_NAME]" at bounding box center [263, 211] width 116 height 116
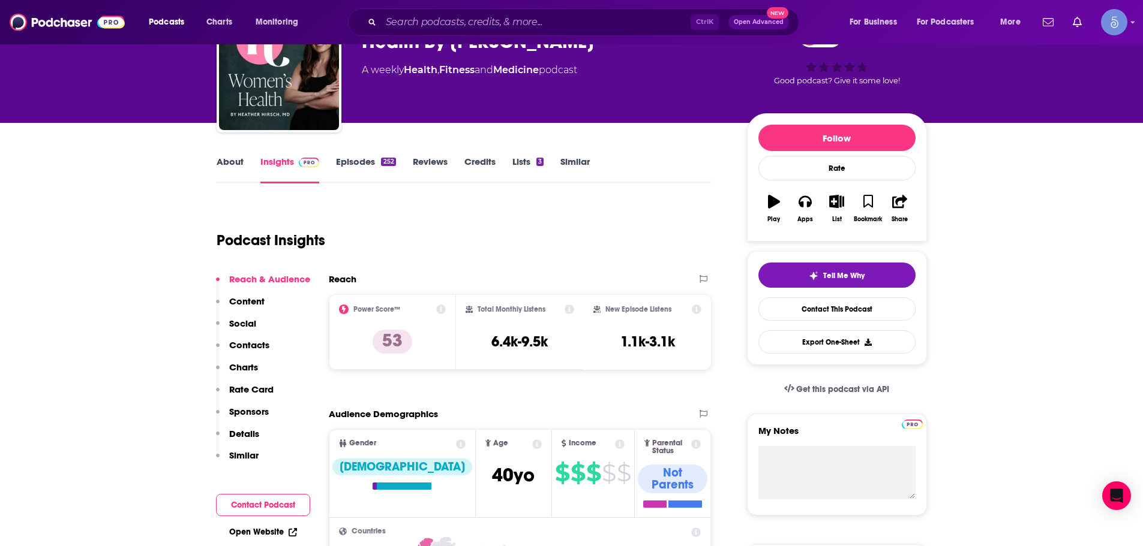
scroll to position [60, 0]
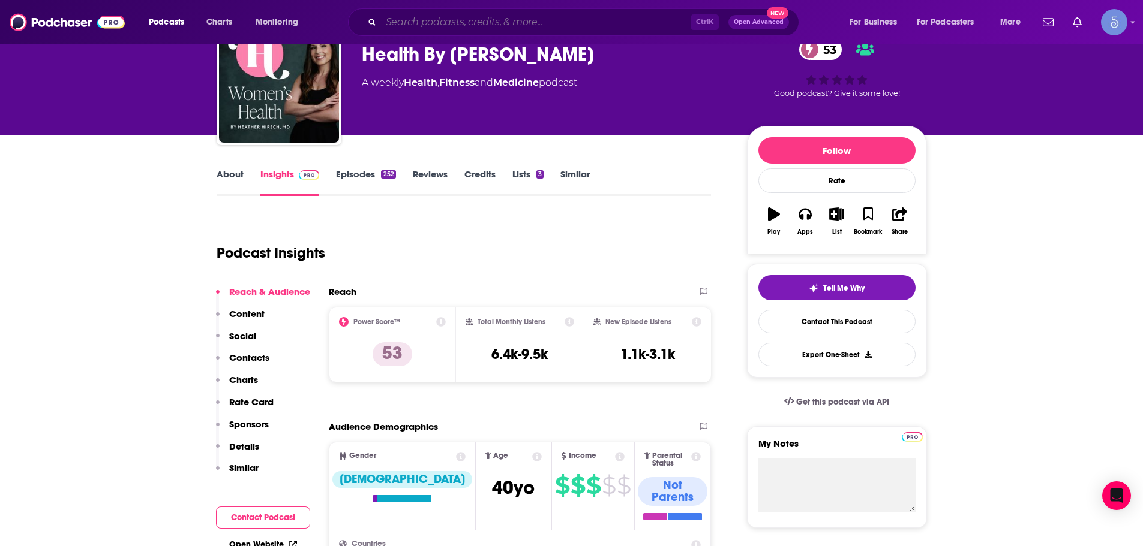
click at [482, 22] on input "Search podcasts, credits, & more..." at bounding box center [535, 22] width 309 height 19
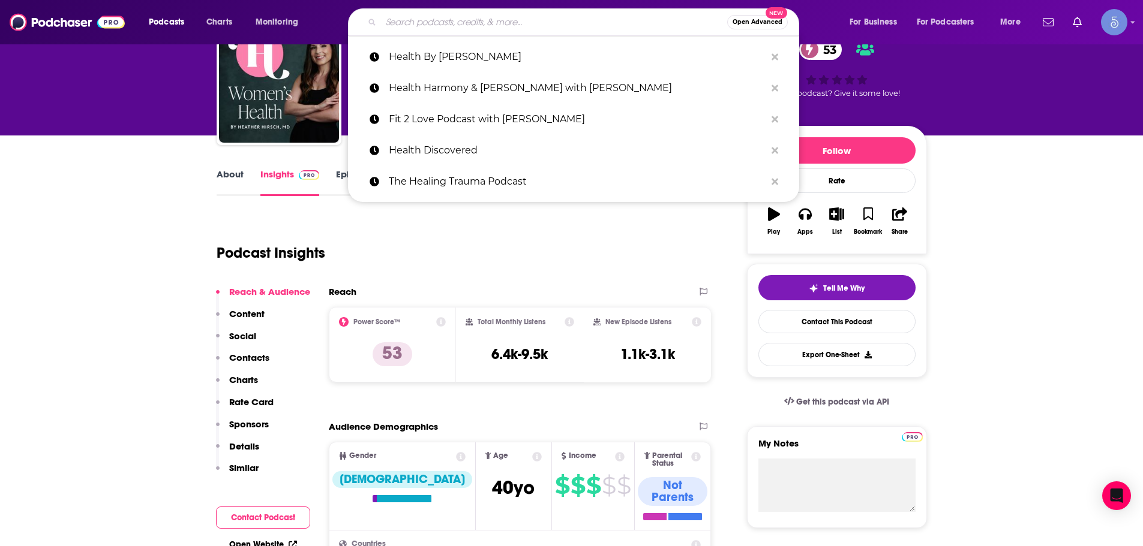
paste input "Mental Health News Radio"
type input "Mental Health News Radio"
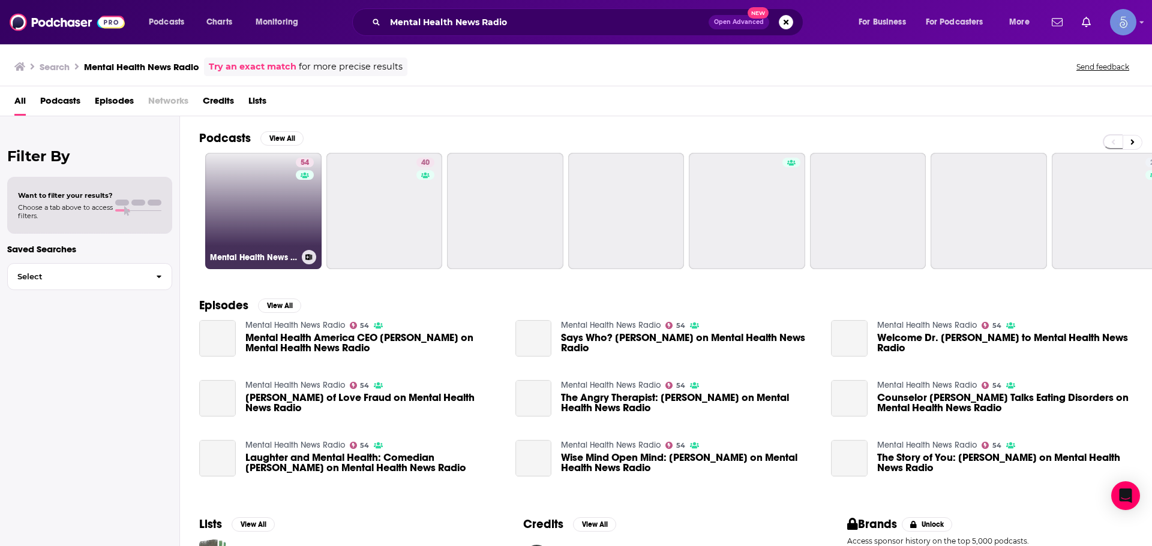
click at [279, 199] on link "54 Mental Health News Radio" at bounding box center [263, 211] width 116 height 116
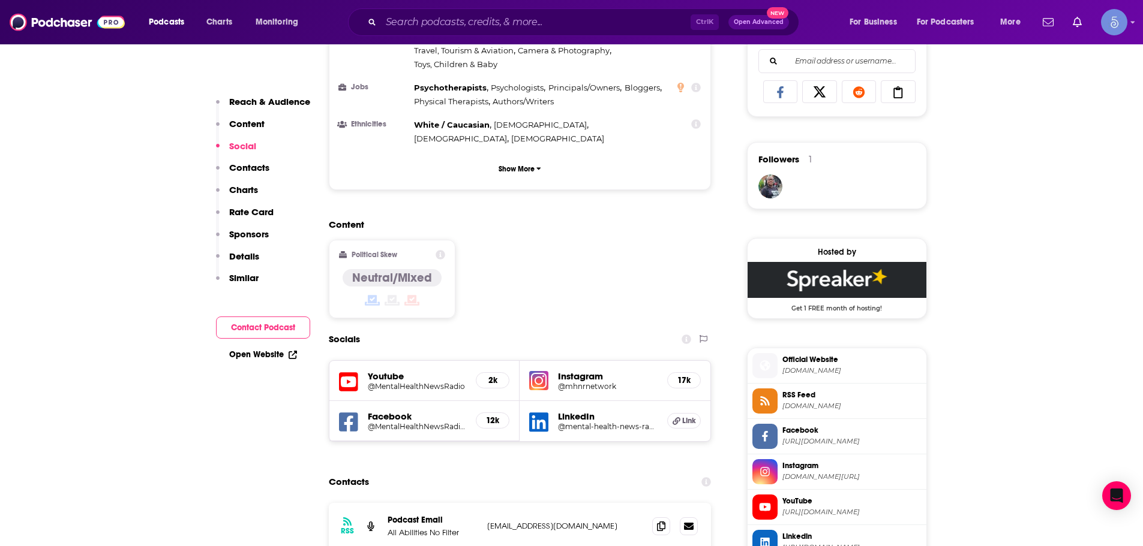
scroll to position [1140, 0]
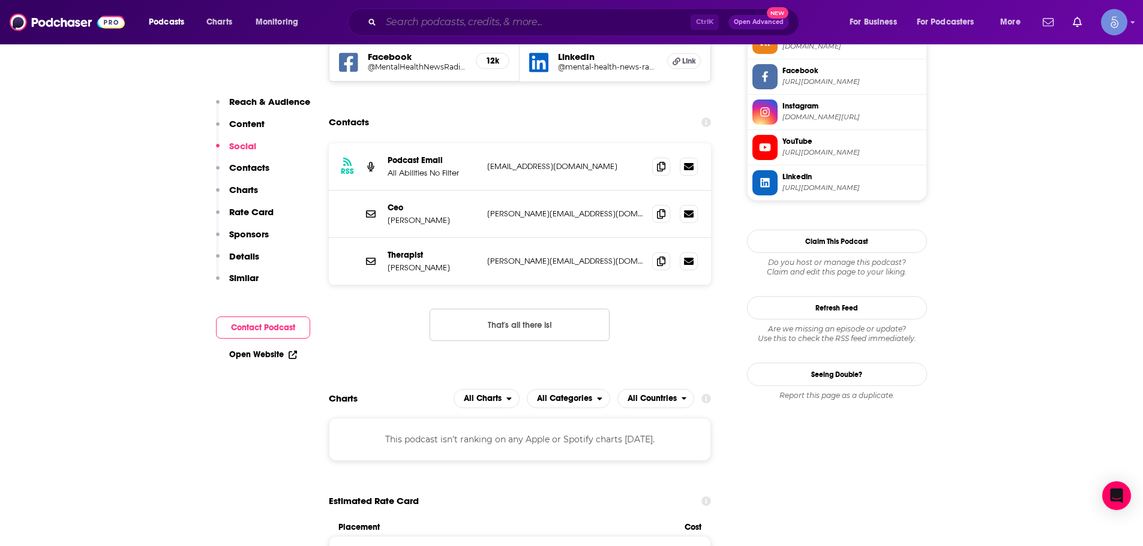
click at [422, 30] on input "Search podcasts, credits, & more..." at bounding box center [535, 22] width 309 height 19
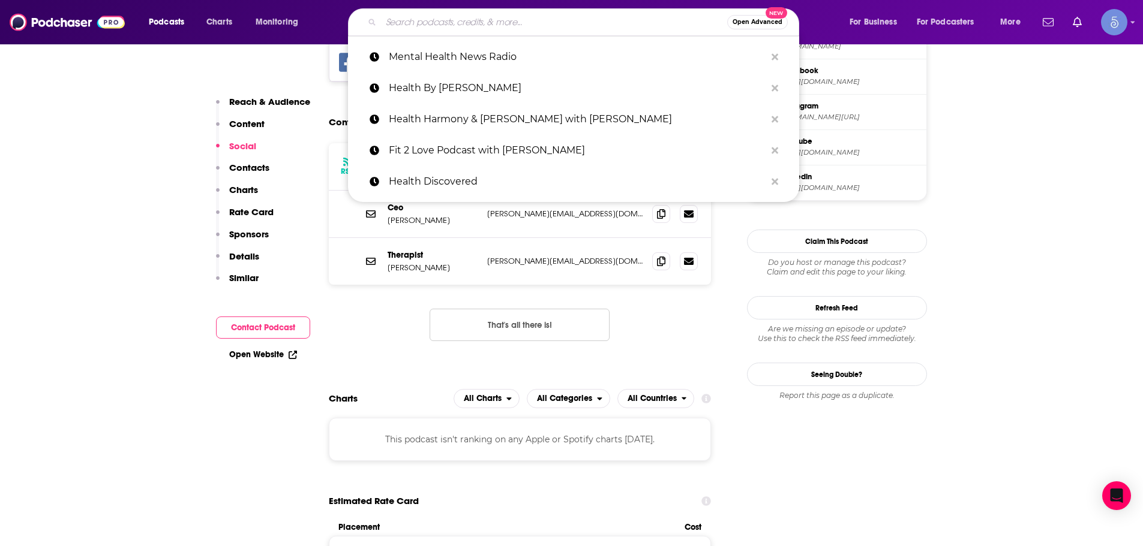
paste input "Stories from the Field: Mental Health and the Outdoors"
type input "Stories from the Field: Mental Health and the Outdoors"
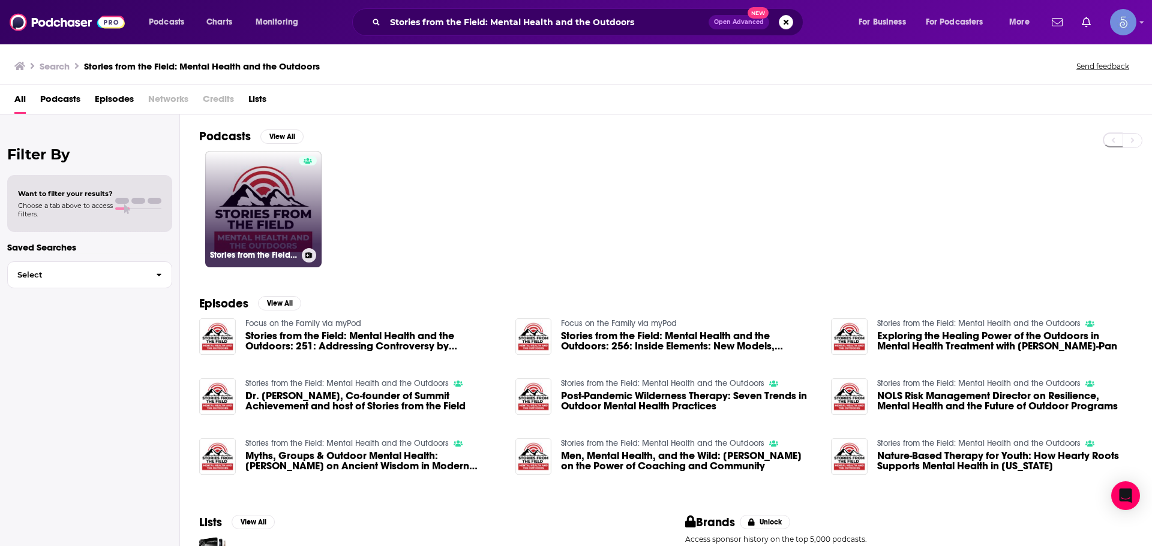
click at [266, 238] on link "Stories from the Field: Mental Health and the Outdoors" at bounding box center [263, 209] width 116 height 116
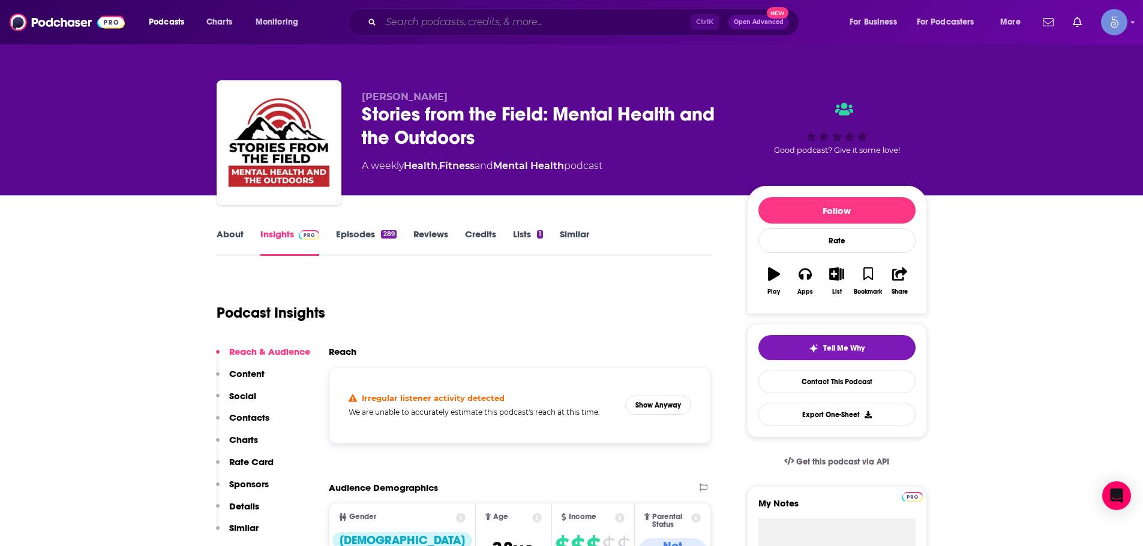
click at [515, 17] on input "Search podcasts, credits, & more..." at bounding box center [535, 22] width 309 height 19
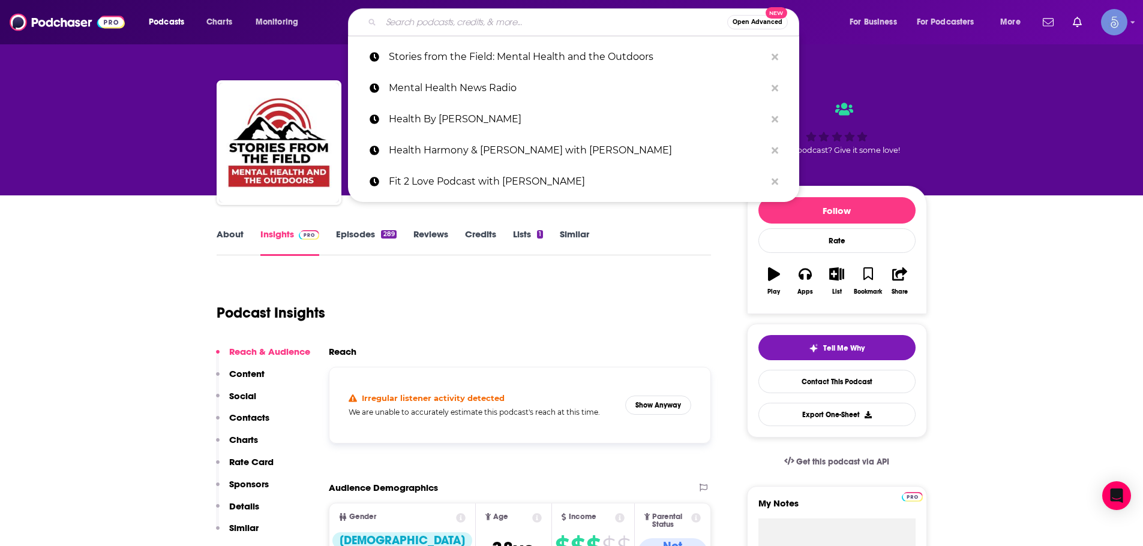
paste input "Stories from the Field: Mental Health and the Outdoors"
type input "Stories from the Field: Mental Health and the Outdoors"
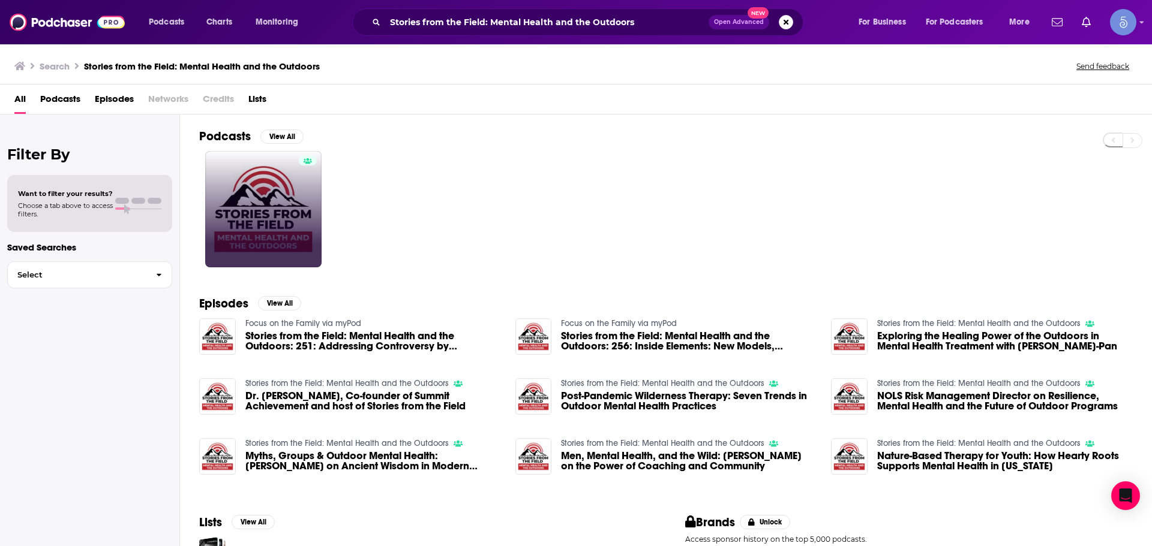
click at [275, 239] on link at bounding box center [263, 209] width 116 height 116
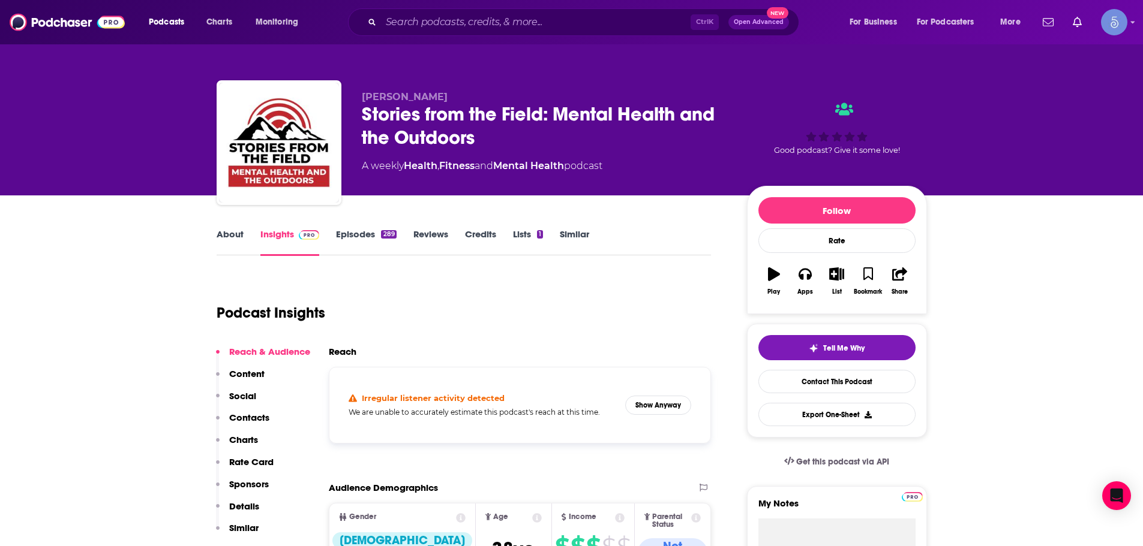
click at [647, 415] on div "Irregular listener activity detected We are unable to accurately estimate this …" at bounding box center [520, 405] width 362 height 56
click at [654, 404] on button "Show Anyway" at bounding box center [658, 405] width 66 height 19
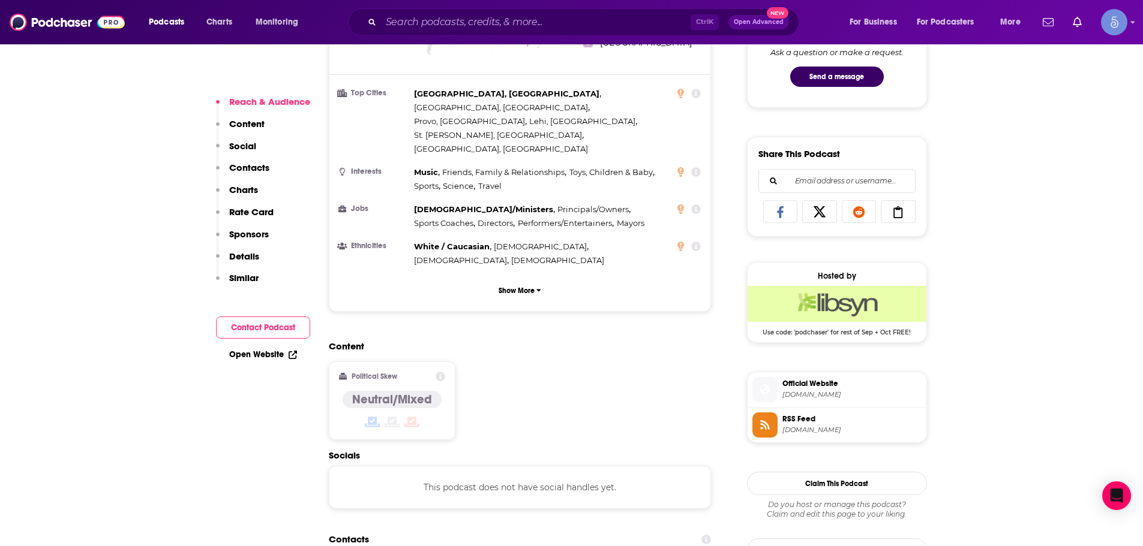
scroll to position [1020, 0]
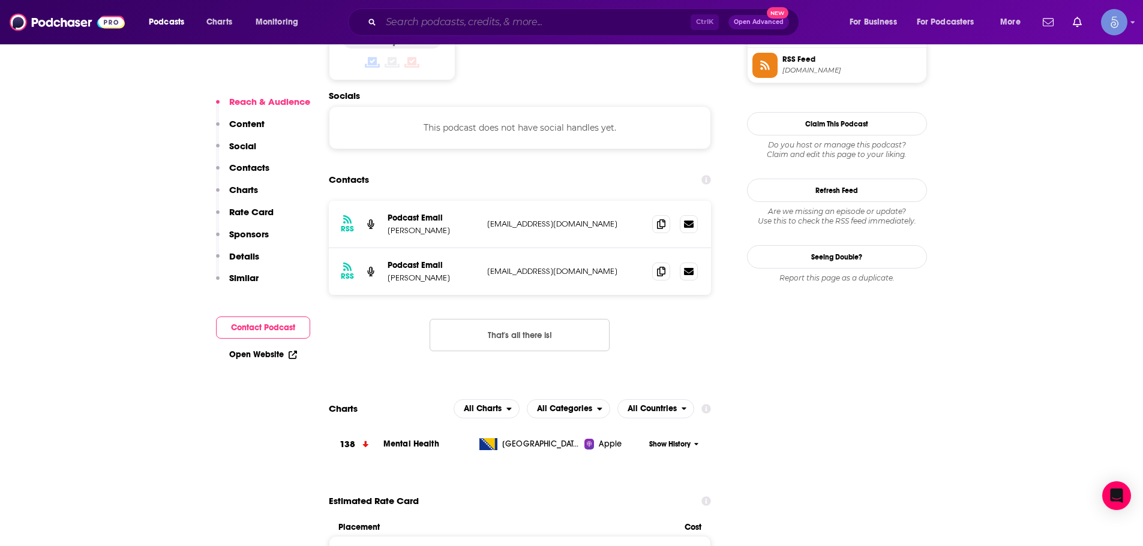
click at [551, 25] on input "Search podcasts, credits, & more..." at bounding box center [535, 22] width 309 height 19
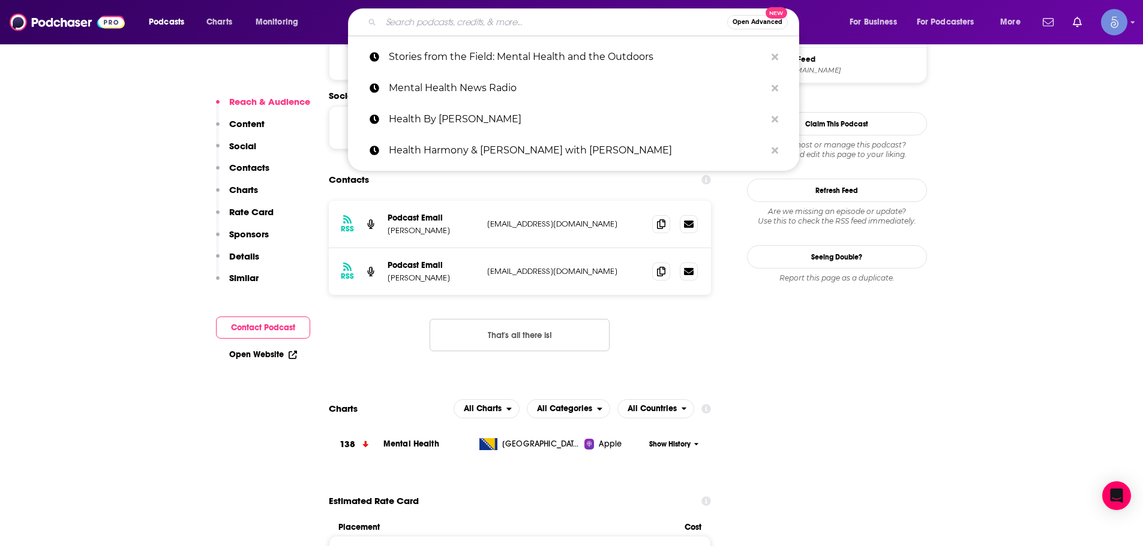
paste input "Emerging Minds Podcast"
type input "Emerging Minds Podcast"
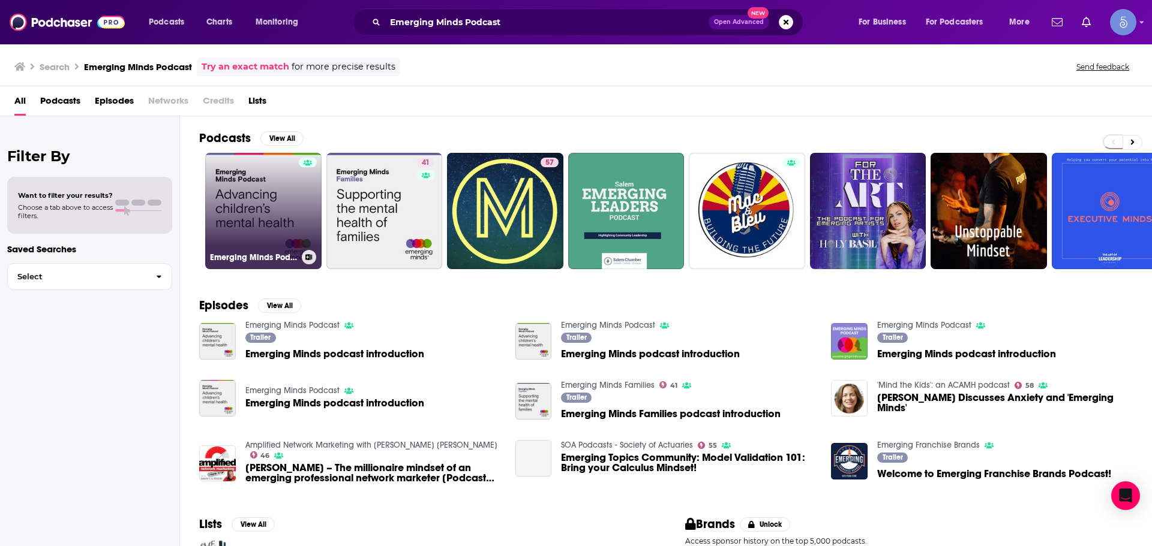
click at [269, 213] on link "Emerging Minds Podcast" at bounding box center [263, 211] width 116 height 116
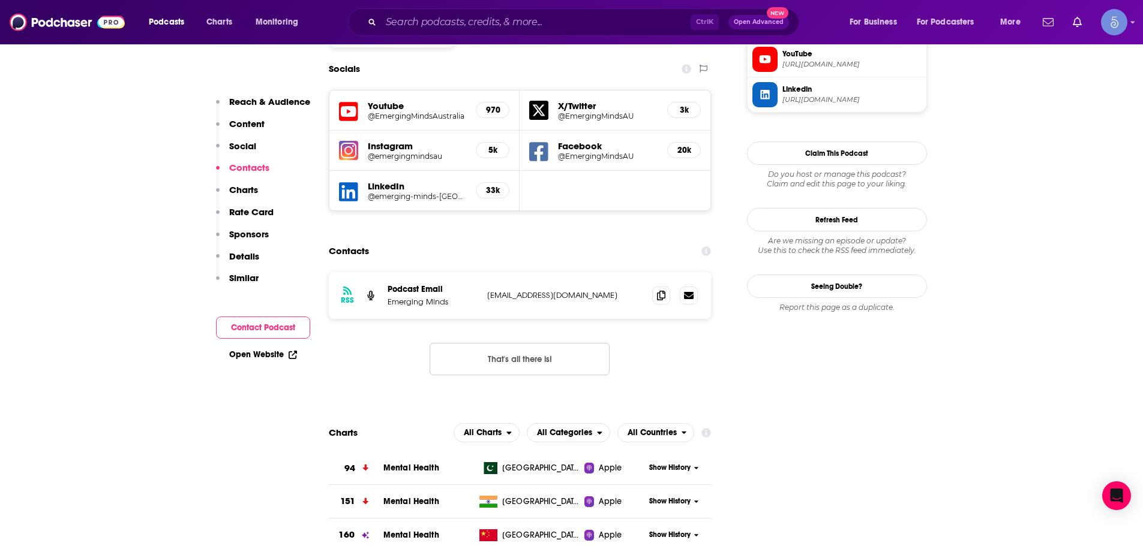
scroll to position [1080, 0]
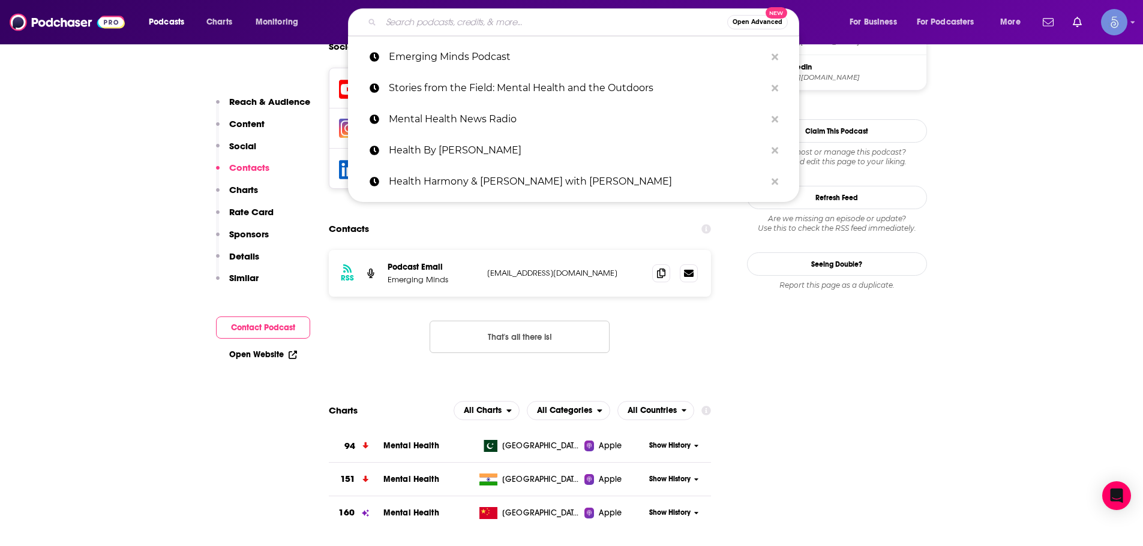
click at [418, 26] on input "Search podcasts, credits, & more..." at bounding box center [554, 22] width 346 height 19
paste input "Come Follow Me: Mental Health Insights with [PERSON_NAME]"
type input "Come Follow Me: Mental Health Insights with [PERSON_NAME]"
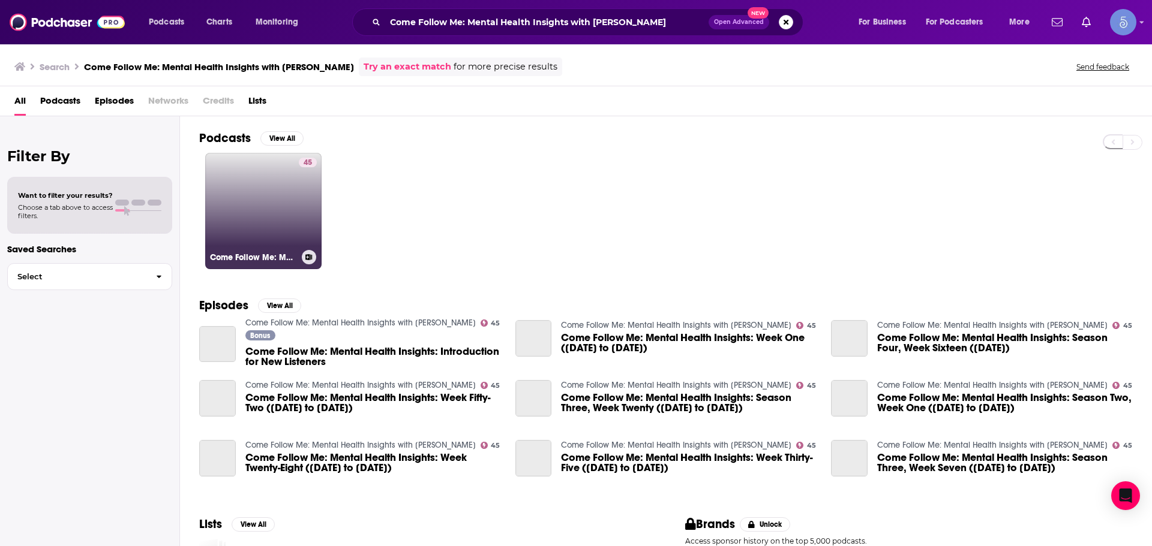
click at [255, 184] on link "45 Come Follow Me: Mental Health Insights with [PERSON_NAME]" at bounding box center [263, 211] width 116 height 116
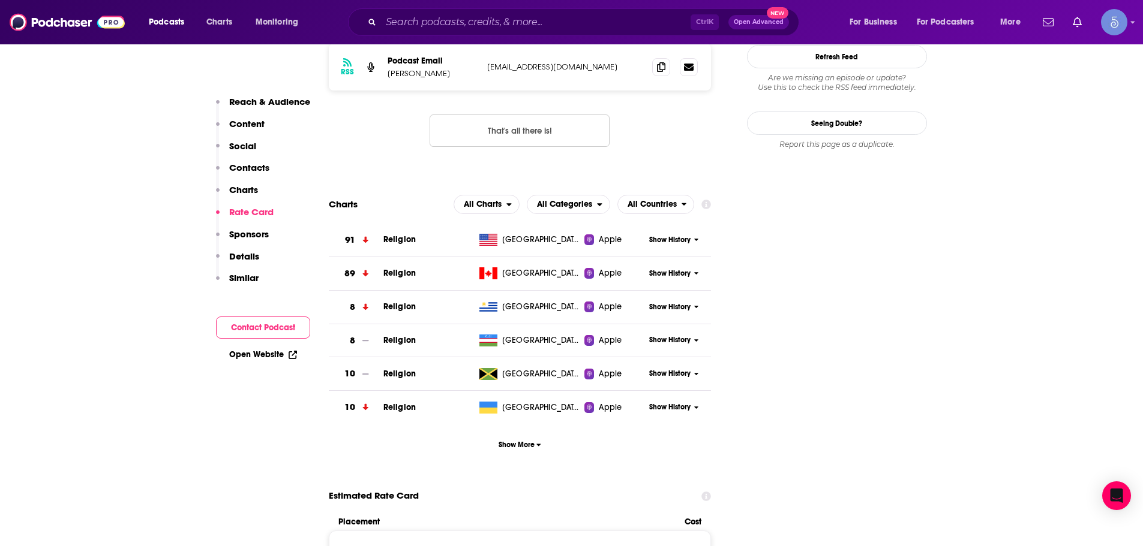
scroll to position [960, 0]
